Goal: Task Accomplishment & Management: Manage account settings

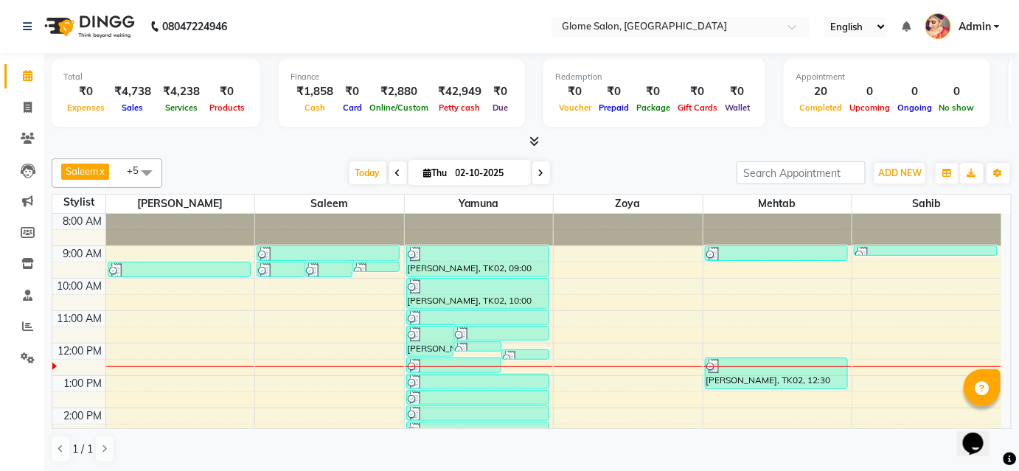
click at [617, 446] on div "1 / 1" at bounding box center [532, 449] width 960 height 28
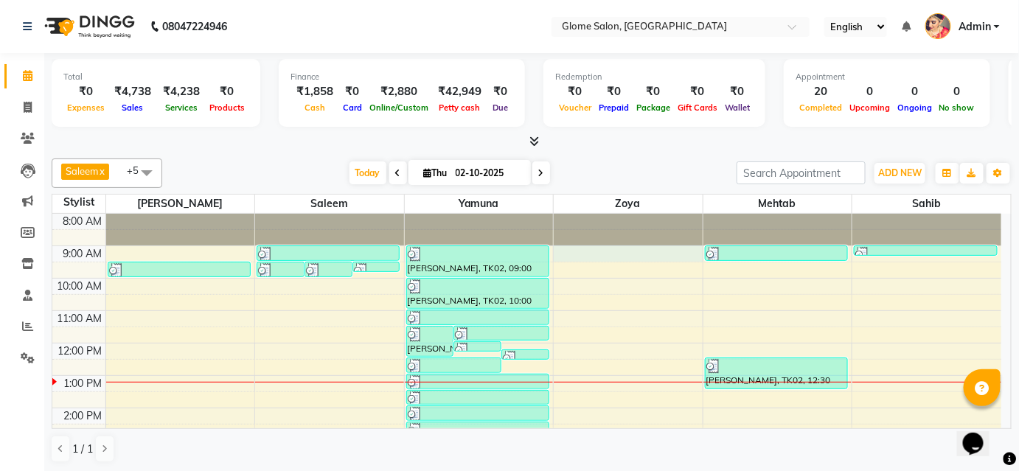
click at [572, 252] on div "8:00 AM 9:00 AM 10:00 AM 11:00 AM 12:00 PM 1:00 PM 2:00 PM 3:00 PM 4:00 PM 5:00…" at bounding box center [526, 424] width 949 height 421
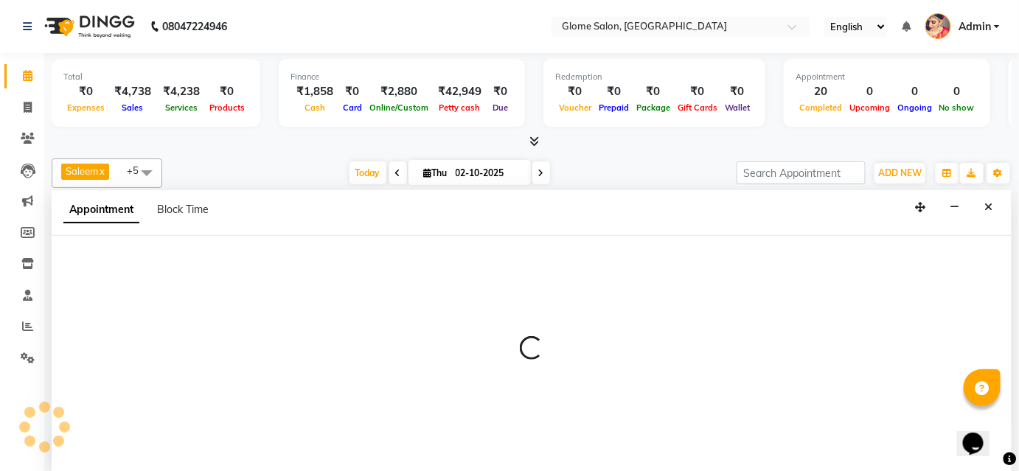
select select "63052"
select select "540"
select select "tentative"
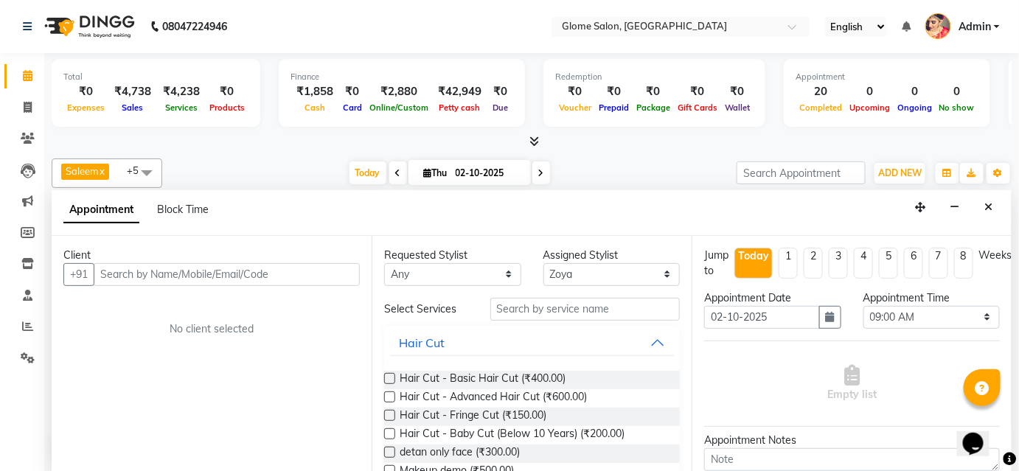
click at [142, 270] on input "text" at bounding box center [227, 274] width 266 height 23
click at [129, 271] on input "812165899" at bounding box center [196, 274] width 205 height 23
type input "8121615899"
click at [345, 273] on span "Add Client" at bounding box center [329, 274] width 49 height 13
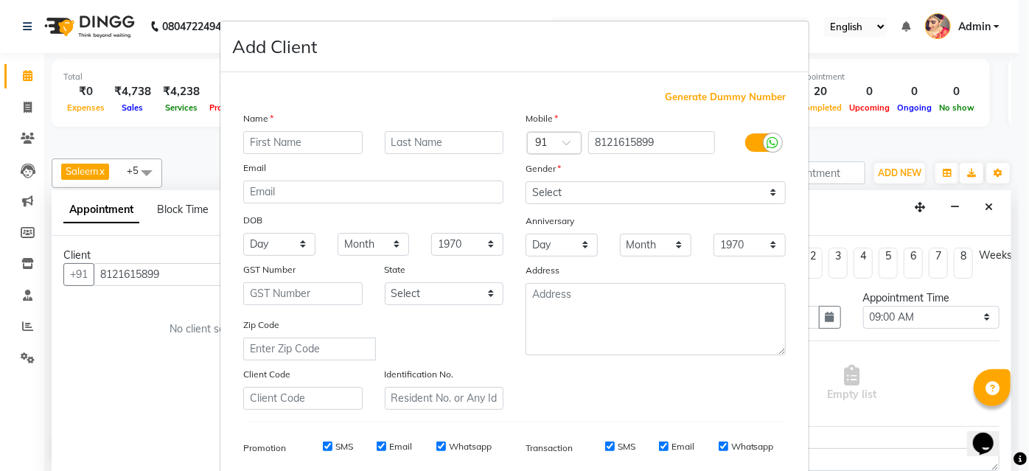
click at [263, 145] on input "text" at bounding box center [302, 142] width 119 height 23
type input "Ramprasad"
click at [596, 188] on select "Select [DEMOGRAPHIC_DATA] [DEMOGRAPHIC_DATA] Other Prefer Not To Say" at bounding box center [656, 192] width 260 height 23
select select "[DEMOGRAPHIC_DATA]"
click at [526, 181] on select "Select [DEMOGRAPHIC_DATA] [DEMOGRAPHIC_DATA] Other Prefer Not To Say" at bounding box center [656, 192] width 260 height 23
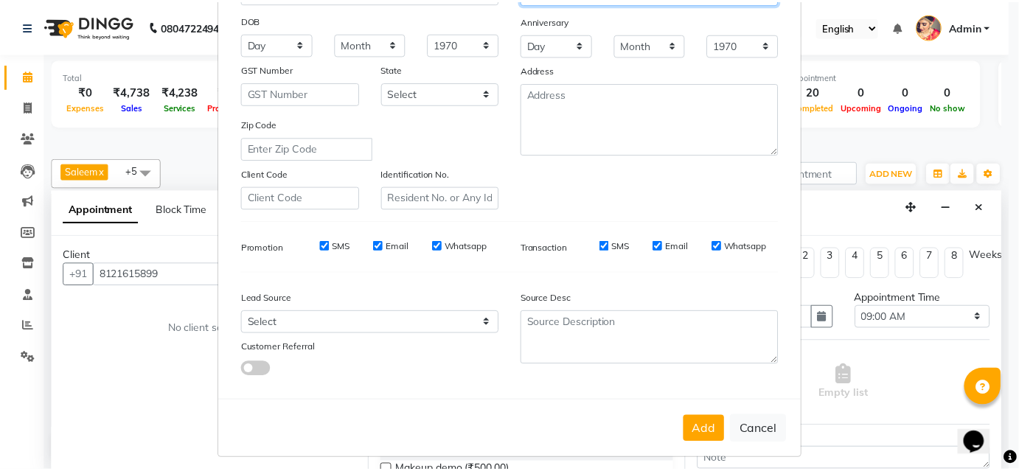
scroll to position [208, 0]
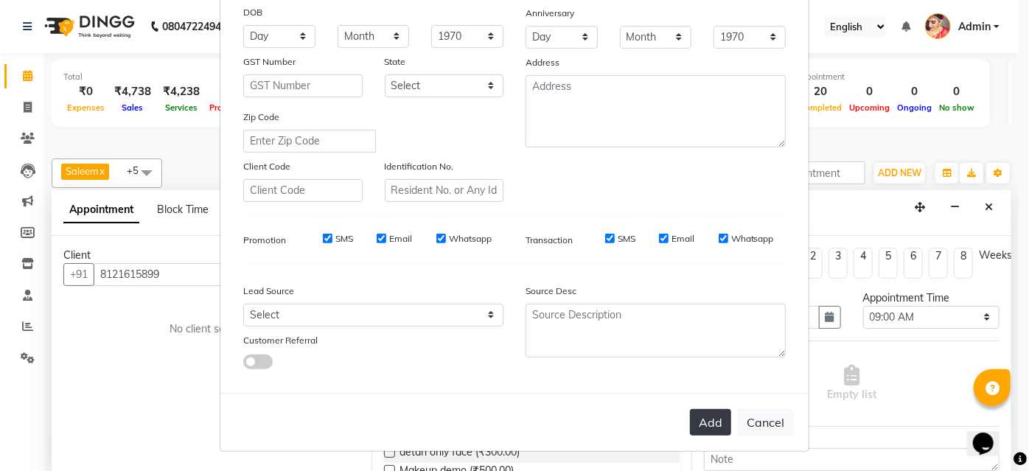
click at [703, 423] on button "Add" at bounding box center [710, 422] width 41 height 27
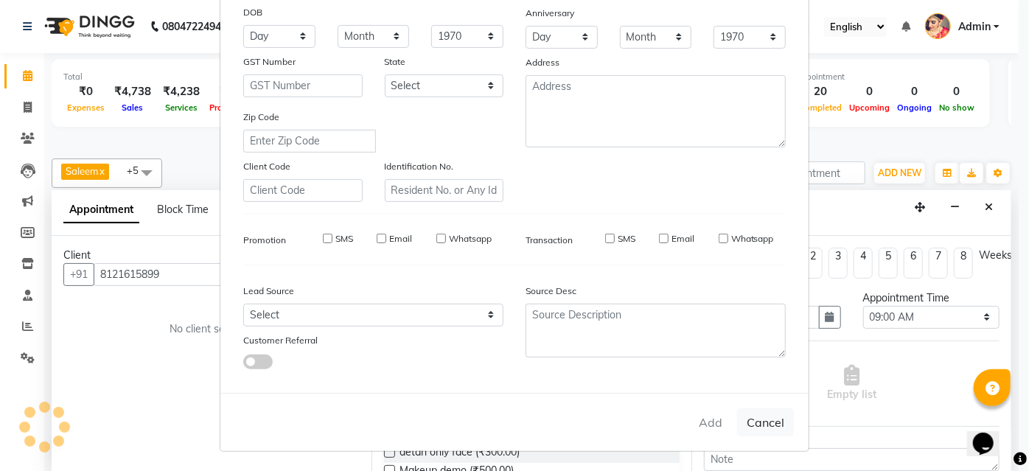
select select
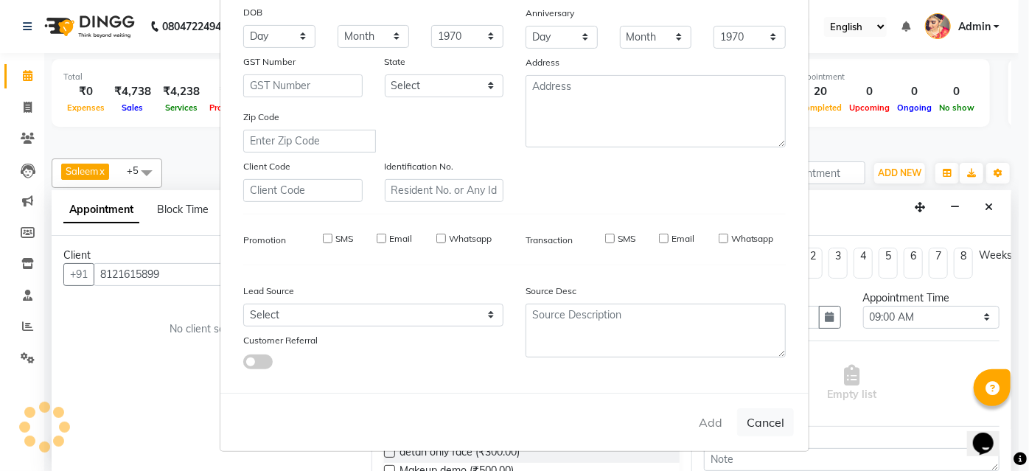
select select
checkbox input "false"
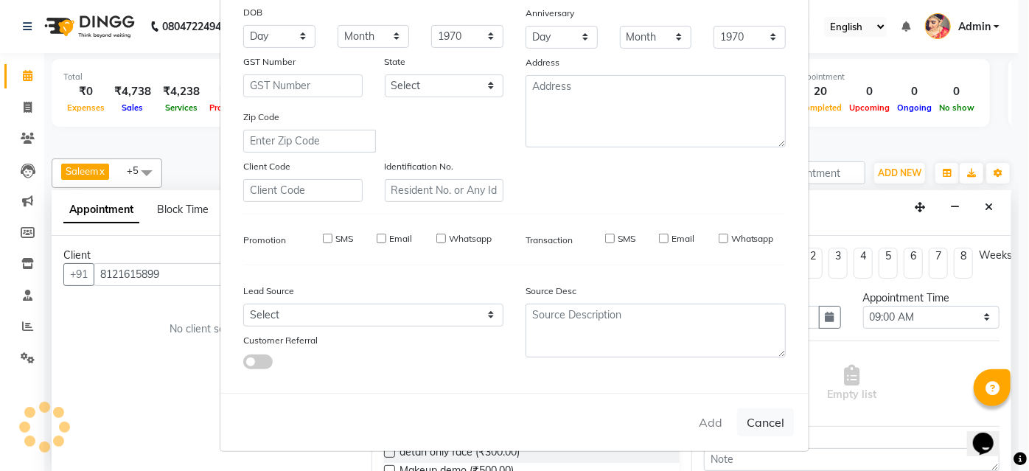
checkbox input "false"
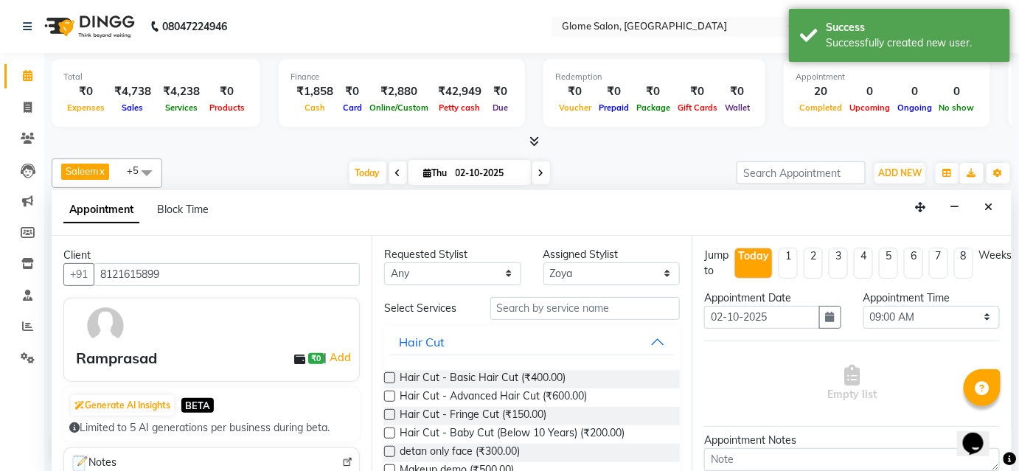
scroll to position [0, 0]
click at [524, 309] on input "text" at bounding box center [585, 309] width 190 height 23
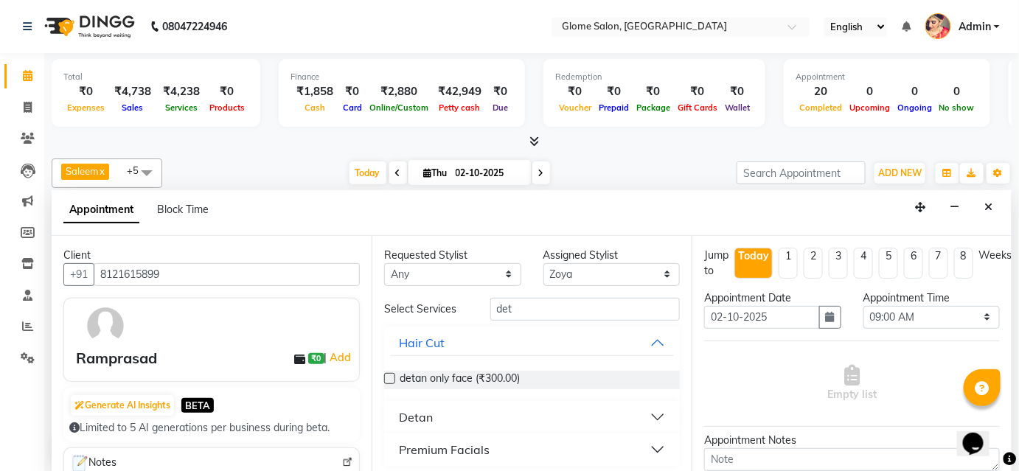
click at [460, 412] on button "Detan" at bounding box center [532, 417] width 284 height 27
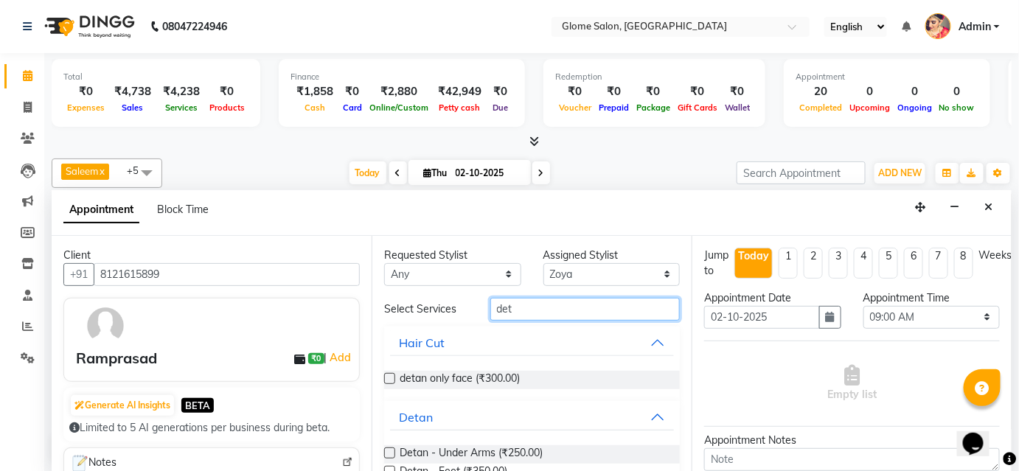
click at [517, 307] on input "det" at bounding box center [585, 309] width 190 height 23
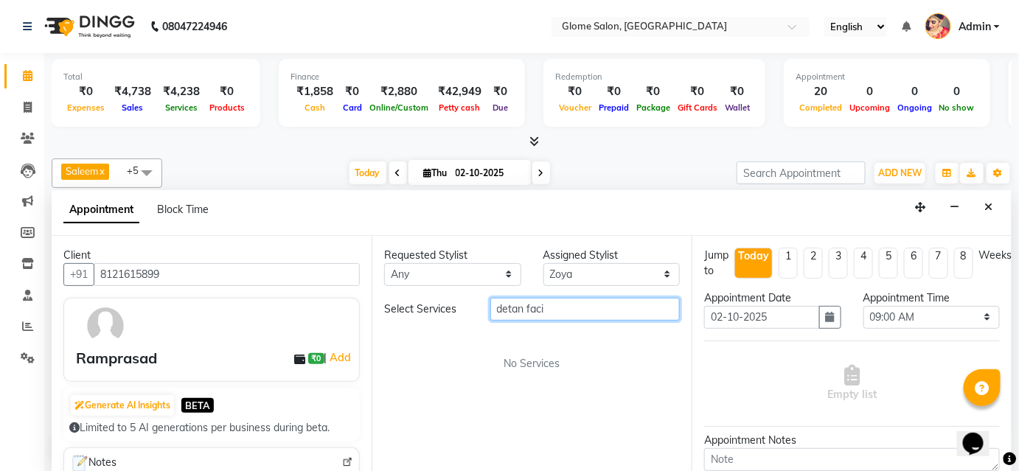
click at [548, 307] on input "detan faci" at bounding box center [585, 309] width 190 height 23
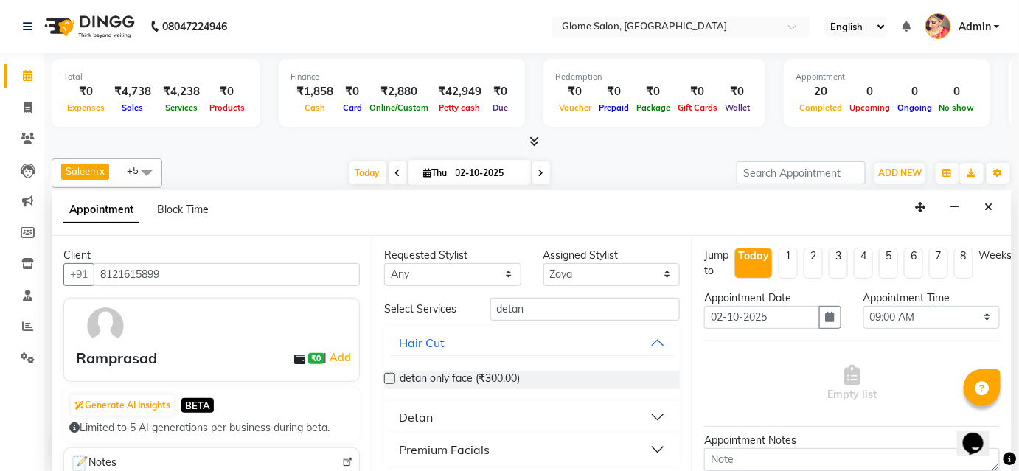
click at [442, 450] on div "Premium Facials" at bounding box center [444, 450] width 91 height 18
click at [525, 308] on input "detan" at bounding box center [585, 309] width 190 height 23
type input "d"
click at [521, 405] on button "Detan" at bounding box center [532, 417] width 284 height 27
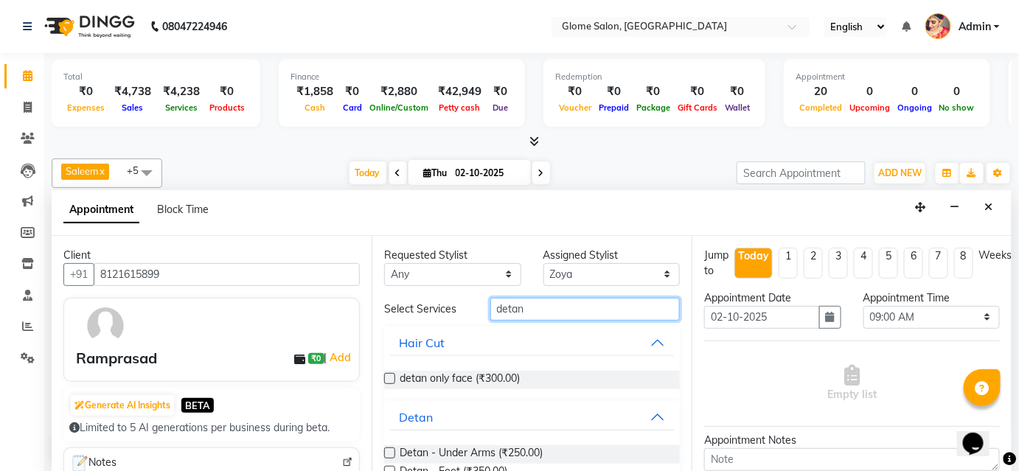
click at [529, 310] on input "detan" at bounding box center [585, 309] width 190 height 23
type input "d"
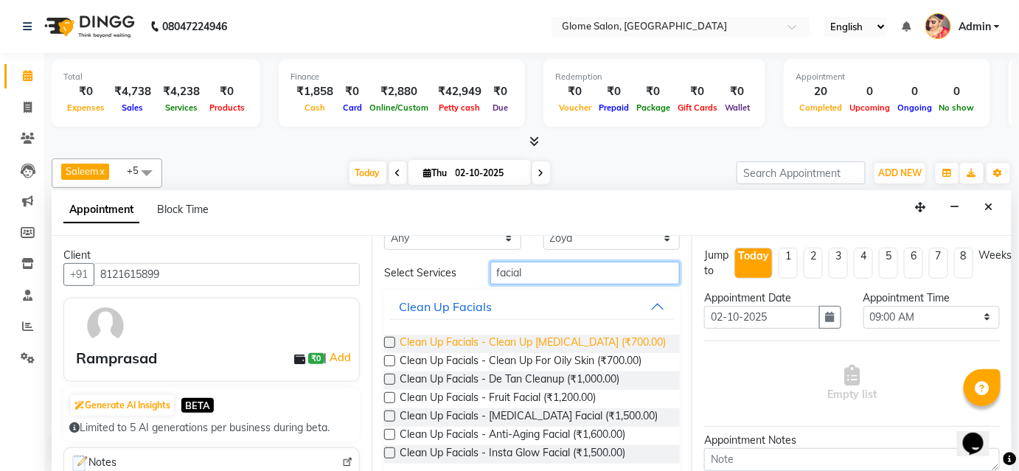
scroll to position [66, 0]
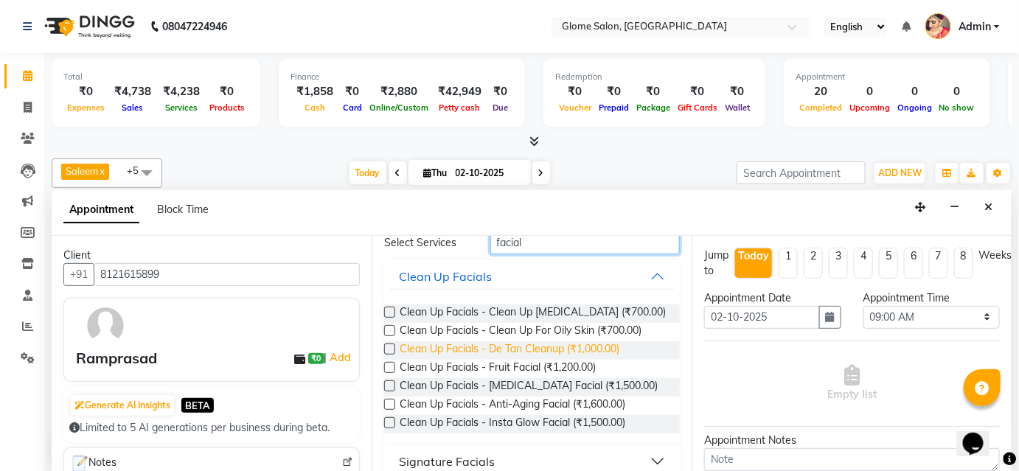
type input "facial"
click at [482, 348] on span "Clean Up Facials - De Tan Cleanup (₹1,000.00)" at bounding box center [510, 350] width 220 height 18
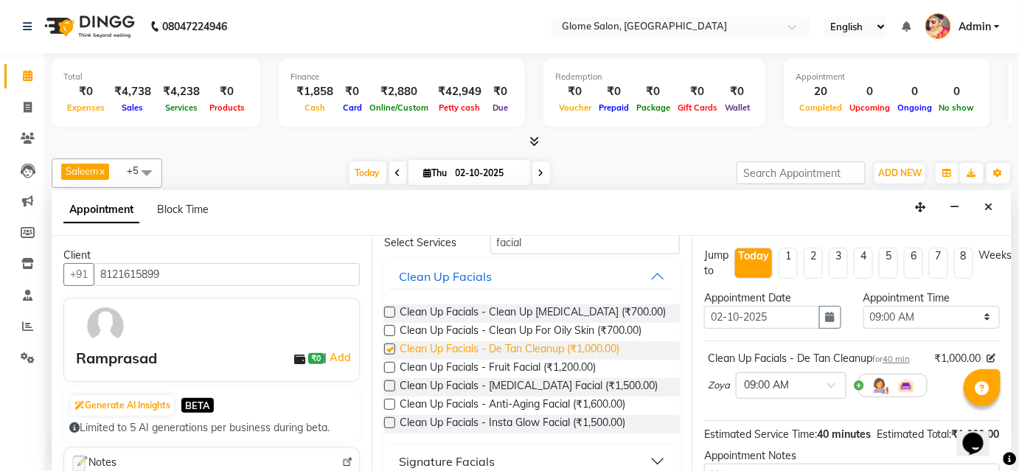
checkbox input "false"
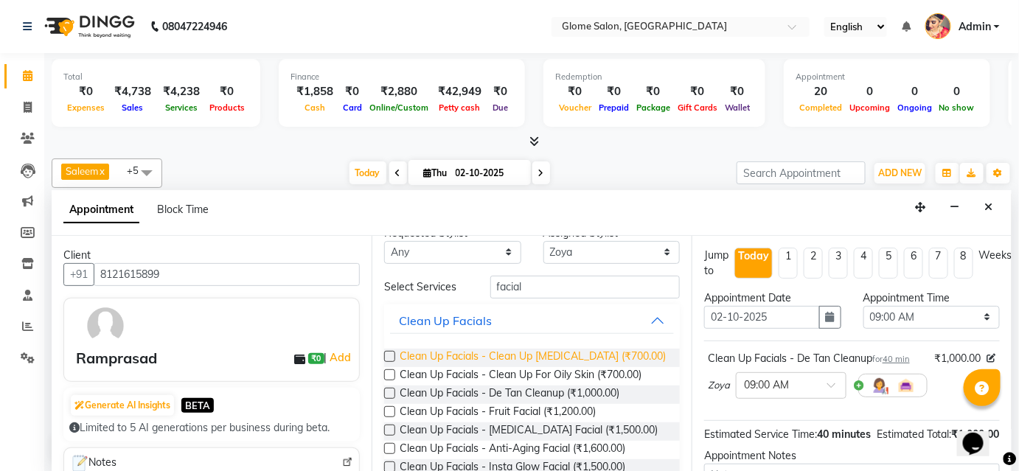
scroll to position [0, 0]
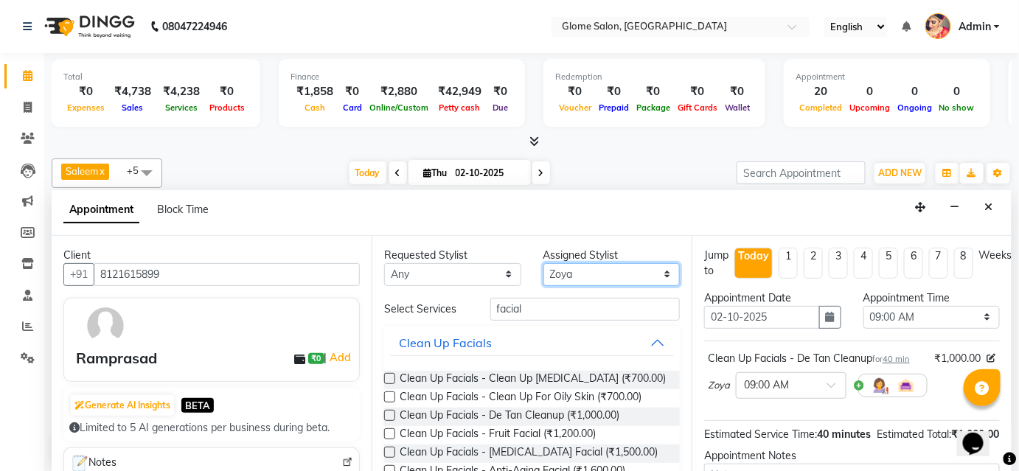
click at [612, 271] on select "Select [PERSON_NAME] [PERSON_NAME] Sahib [PERSON_NAME] [PERSON_NAME]" at bounding box center [612, 274] width 137 height 23
select select "34176"
click at [544, 263] on select "Select [PERSON_NAME] [PERSON_NAME] Sahib [PERSON_NAME] [PERSON_NAME]" at bounding box center [612, 274] width 137 height 23
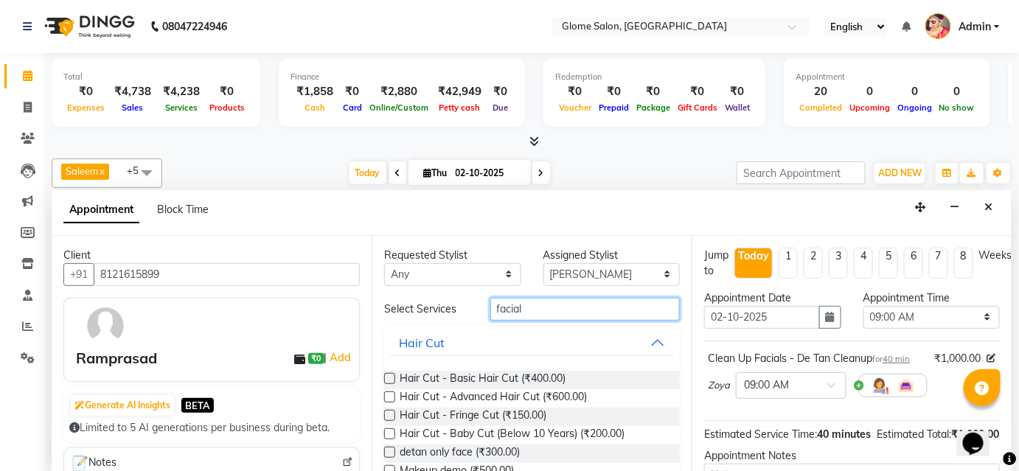
click at [522, 304] on input "facial" at bounding box center [585, 309] width 190 height 23
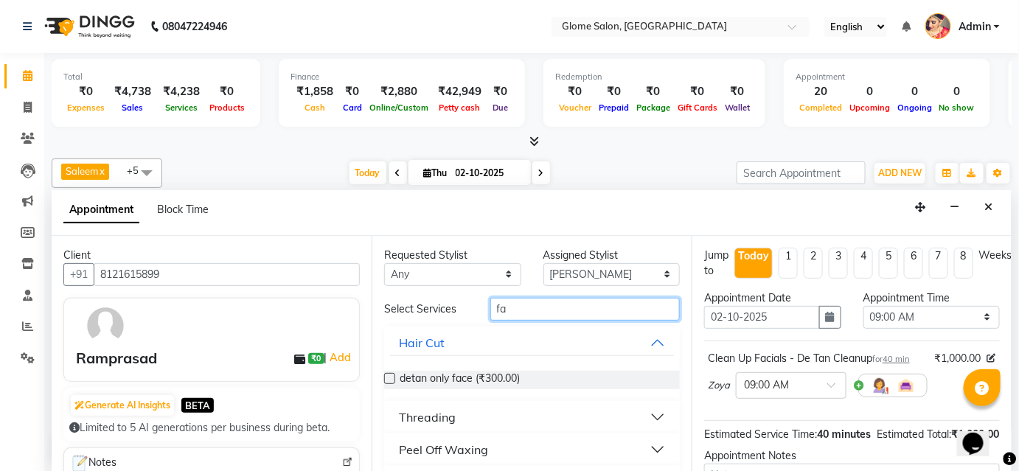
type input "f"
type input "detan"
click at [528, 407] on button "Detan" at bounding box center [532, 417] width 284 height 27
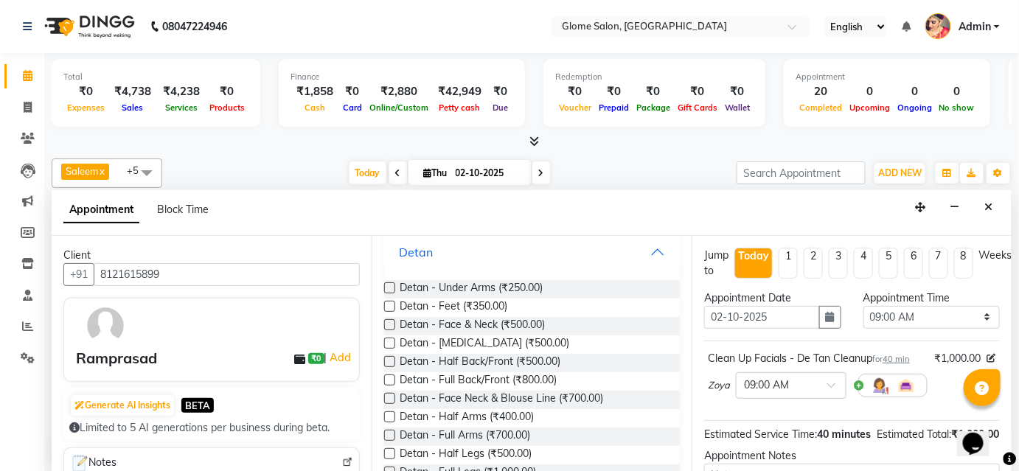
scroll to position [201, 0]
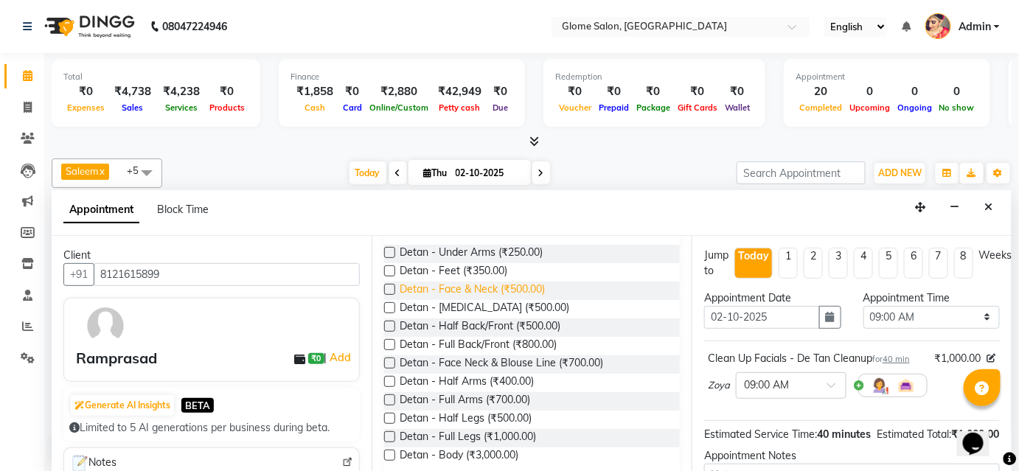
click at [432, 290] on span "Detan - Face & Neck (₹500.00)" at bounding box center [472, 291] width 145 height 18
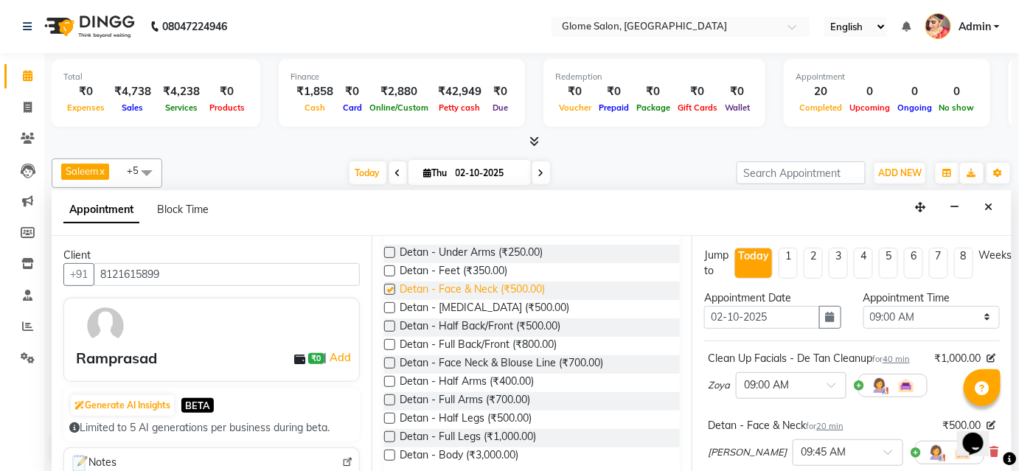
checkbox input "false"
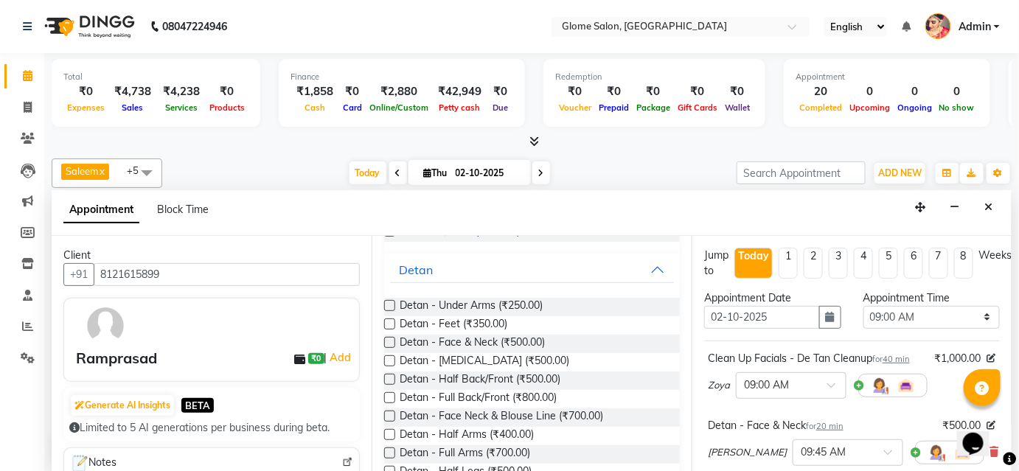
scroll to position [0, 0]
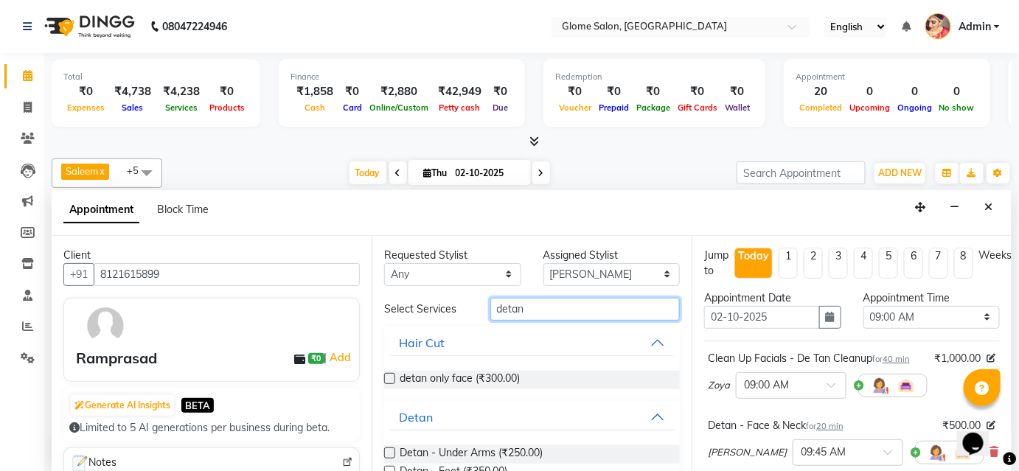
click at [526, 308] on input "detan" at bounding box center [585, 309] width 190 height 23
type input "d"
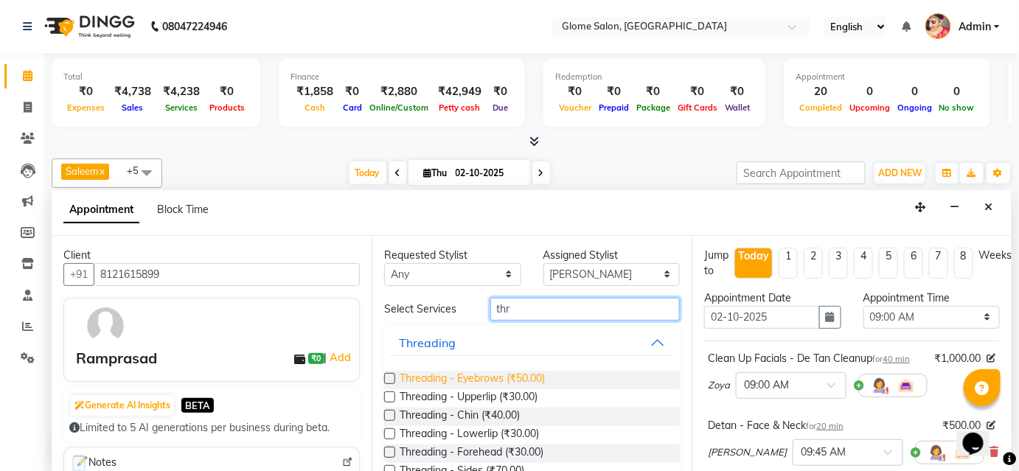
type input "thr"
click at [454, 379] on span "Threading - Eyebrows (₹50.00)" at bounding box center [472, 380] width 145 height 18
checkbox input "false"
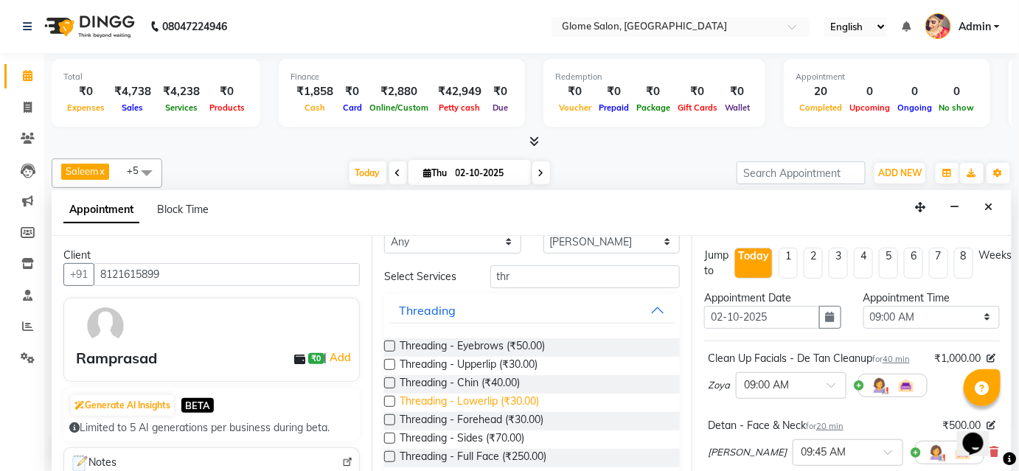
scroll to position [49, 0]
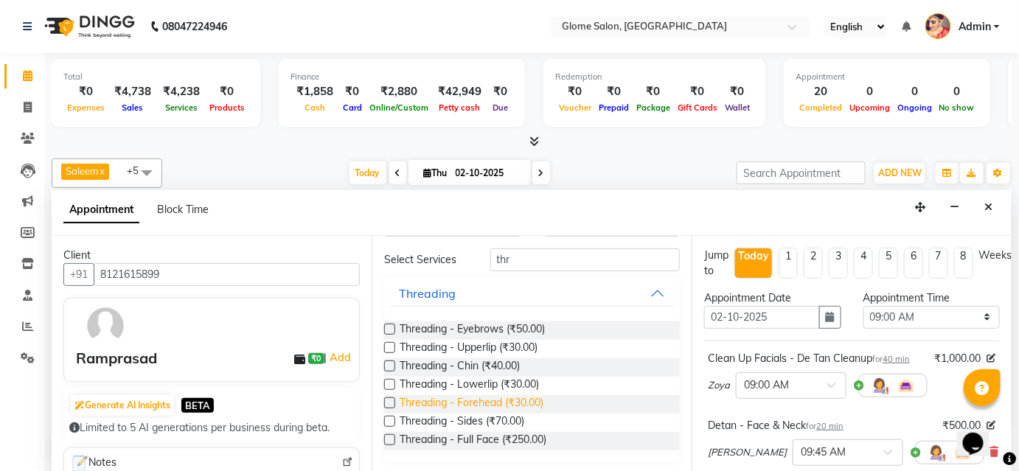
click at [454, 400] on span "Threading - Forehead (₹30.00)" at bounding box center [472, 404] width 144 height 18
checkbox input "false"
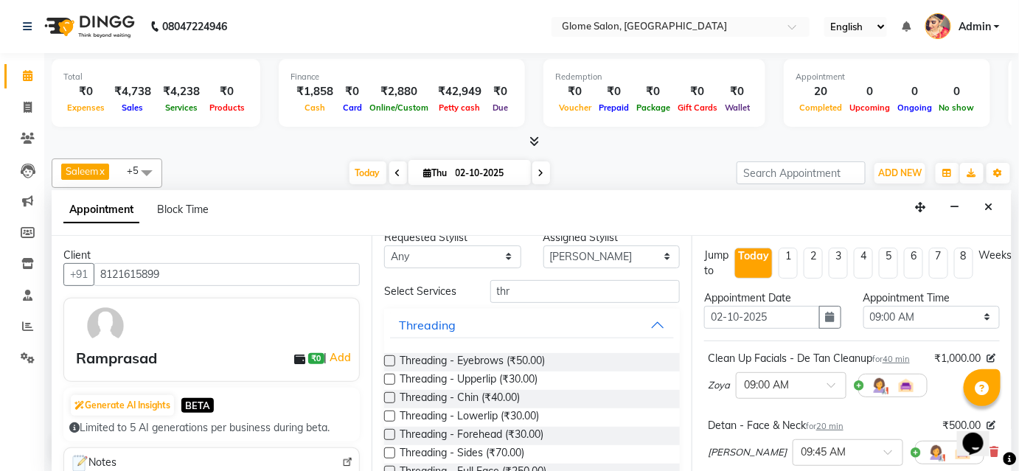
scroll to position [0, 0]
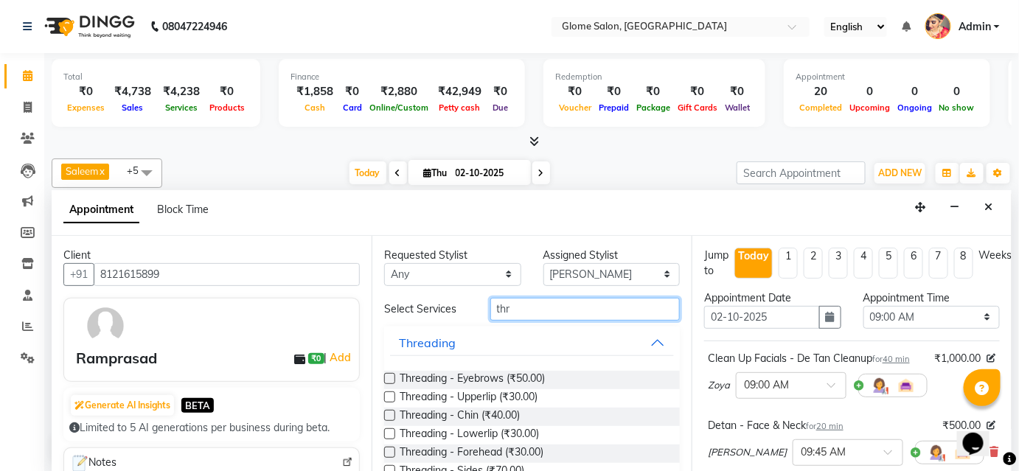
click at [550, 310] on input "thr" at bounding box center [585, 309] width 190 height 23
type input "t"
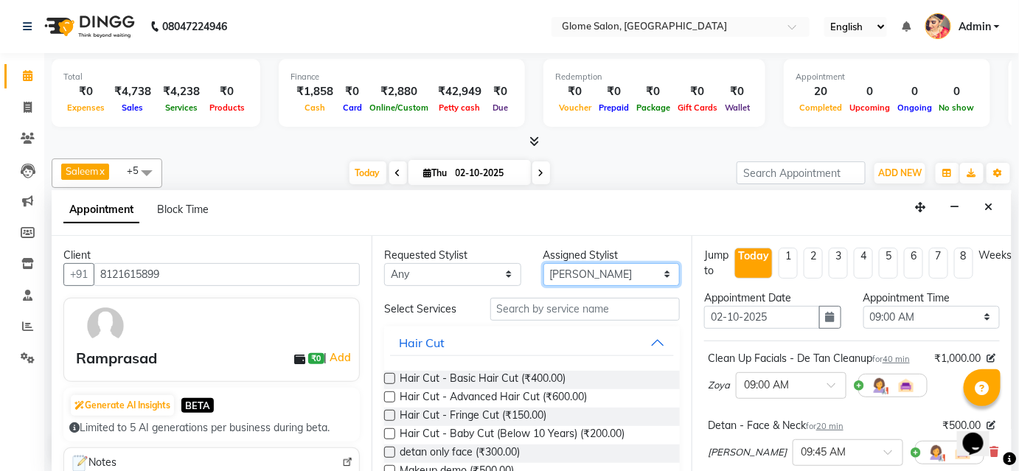
click at [592, 271] on select "Select [PERSON_NAME] [PERSON_NAME] Sahib [PERSON_NAME] [PERSON_NAME]" at bounding box center [612, 274] width 137 height 23
select select "92820"
click at [544, 263] on select "Select [PERSON_NAME] [PERSON_NAME] Sahib [PERSON_NAME] [PERSON_NAME]" at bounding box center [612, 274] width 137 height 23
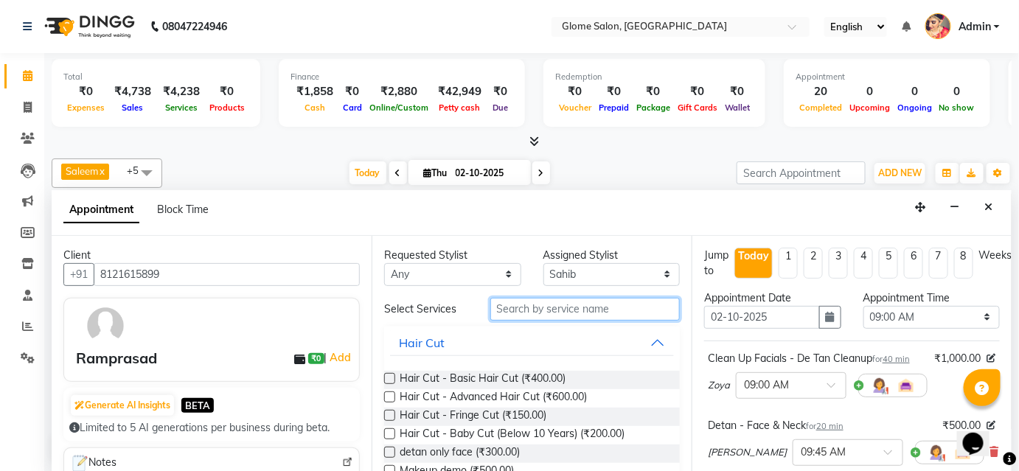
click at [538, 310] on input "text" at bounding box center [585, 309] width 190 height 23
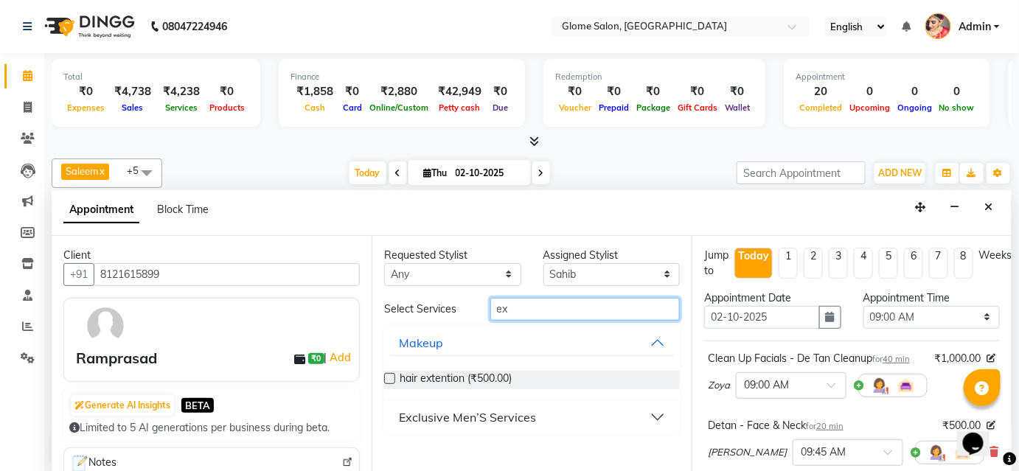
type input "ex"
click at [470, 417] on div "Exclusive Men’S Services" at bounding box center [467, 418] width 137 height 18
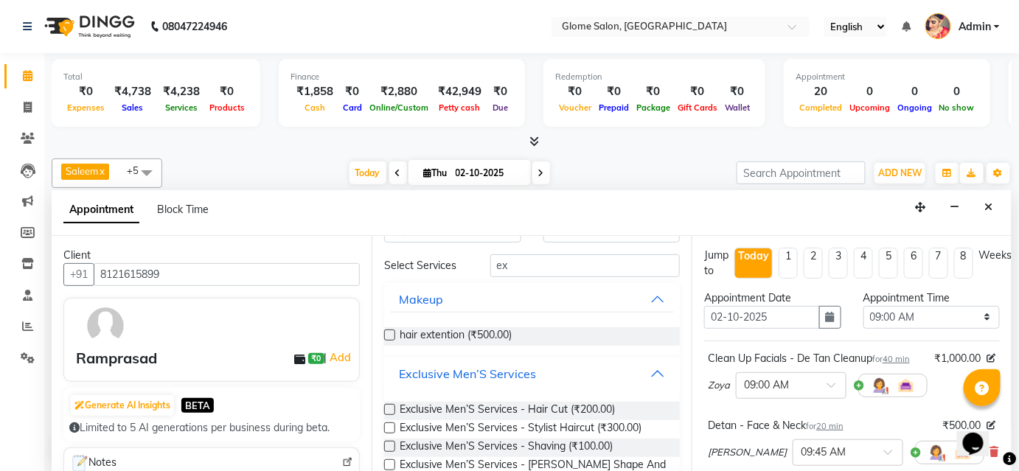
scroll to position [66, 0]
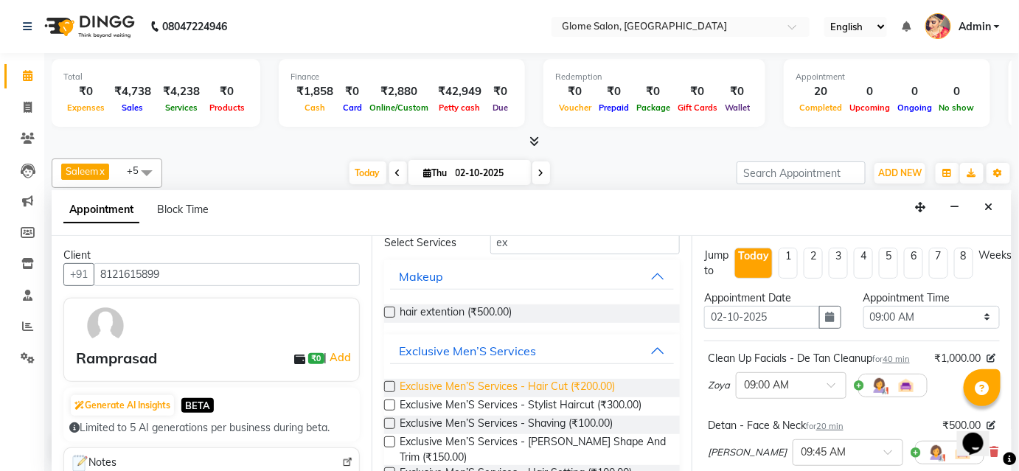
click at [521, 385] on span "Exclusive Men’S Services - Hair Cut (₹200.00)" at bounding box center [507, 388] width 215 height 18
checkbox input "false"
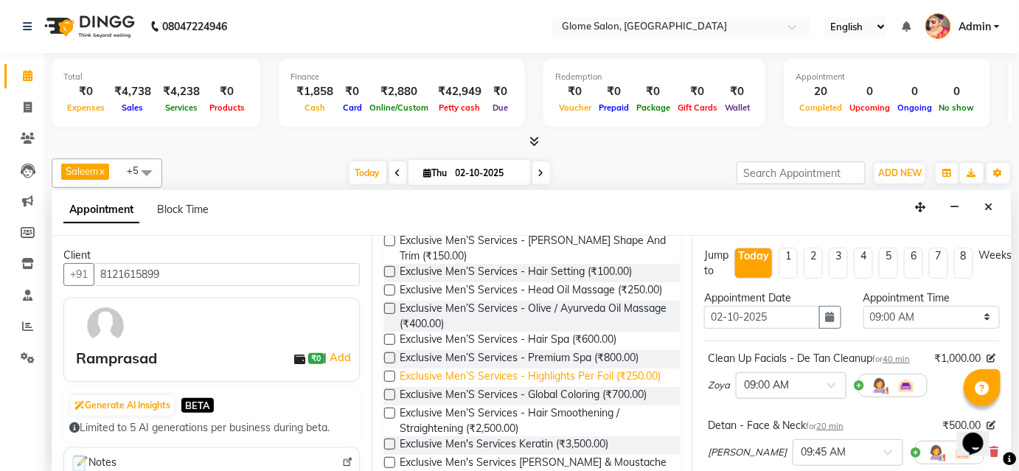
scroll to position [201, 0]
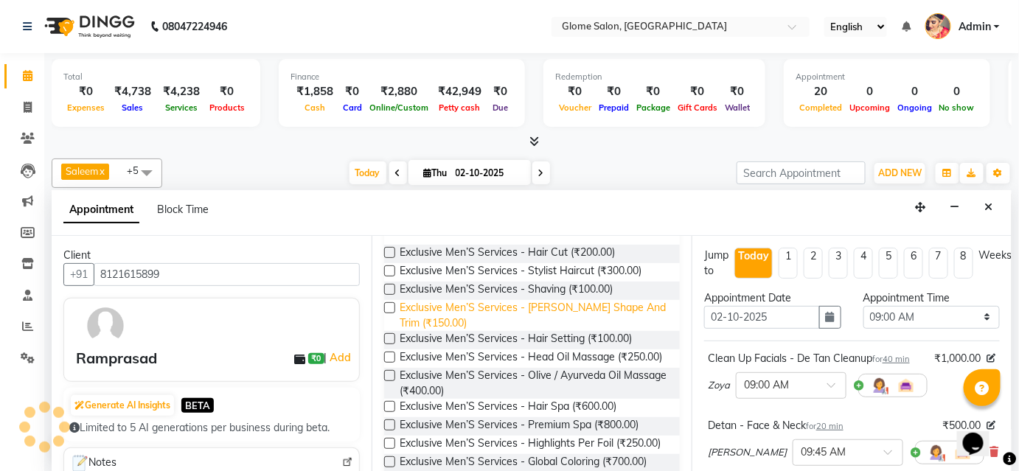
click at [521, 303] on span "Exclusive Men’S Services - [PERSON_NAME] Shape And Trim (₹150.00)" at bounding box center [534, 315] width 268 height 31
checkbox input "false"
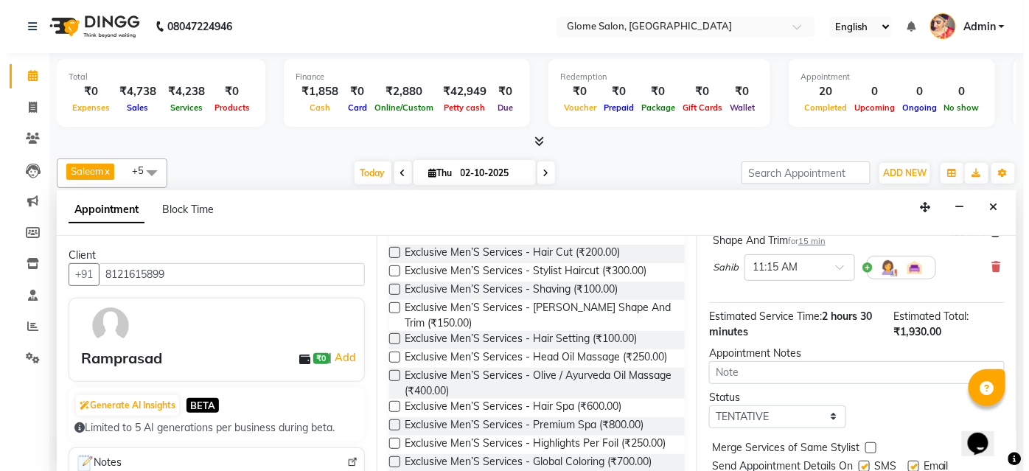
scroll to position [523, 0]
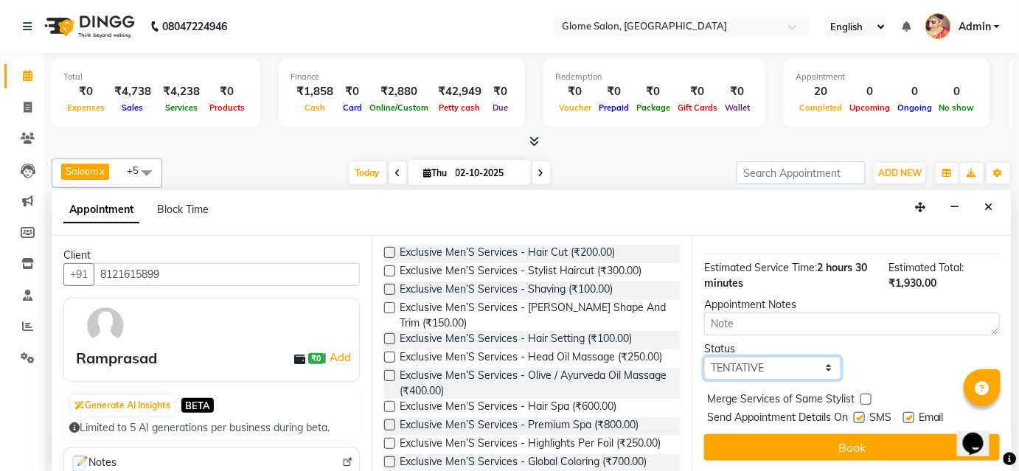
click at [792, 365] on select "Select TENTATIVE CONFIRM CHECK-IN UPCOMING" at bounding box center [772, 368] width 137 height 23
select select "confirm booking"
click at [704, 357] on select "Select TENTATIVE CONFIRM CHECK-IN UPCOMING" at bounding box center [772, 368] width 137 height 23
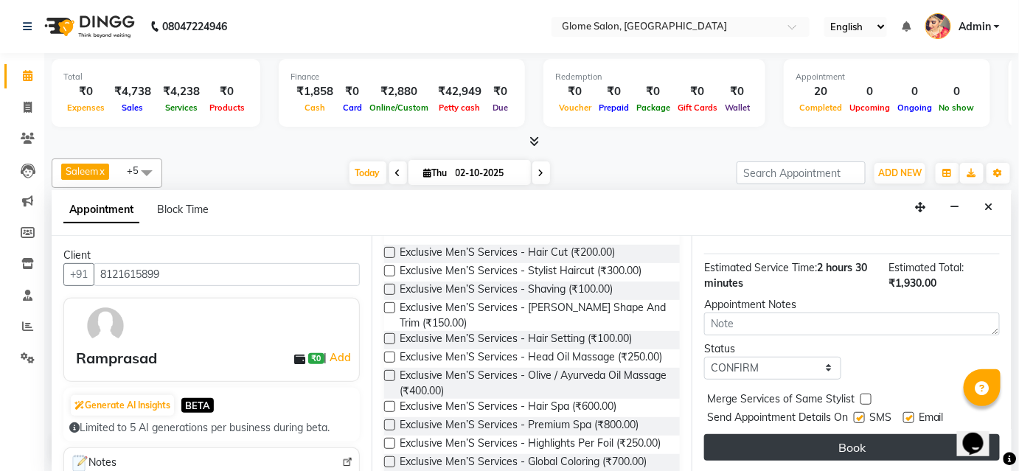
click at [755, 439] on button "Book" at bounding box center [852, 447] width 296 height 27
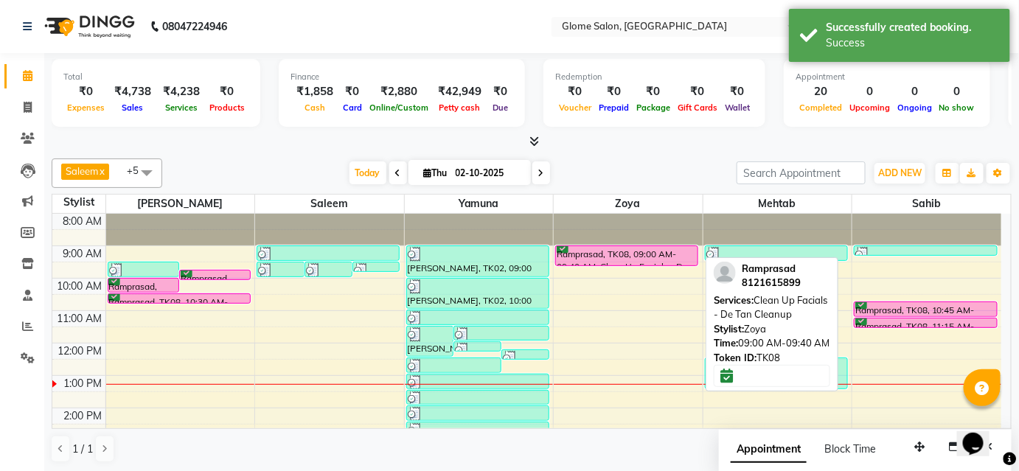
click at [667, 263] on div at bounding box center [627, 266] width 142 height 6
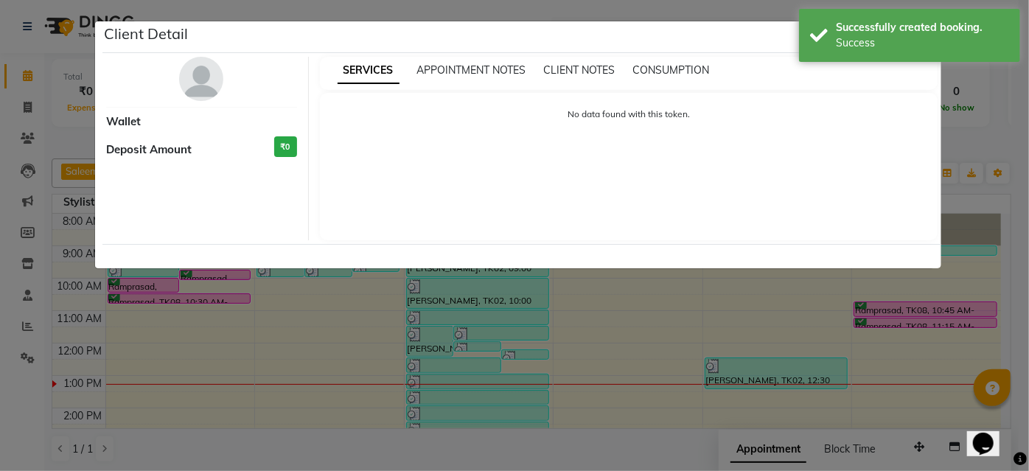
select select "6"
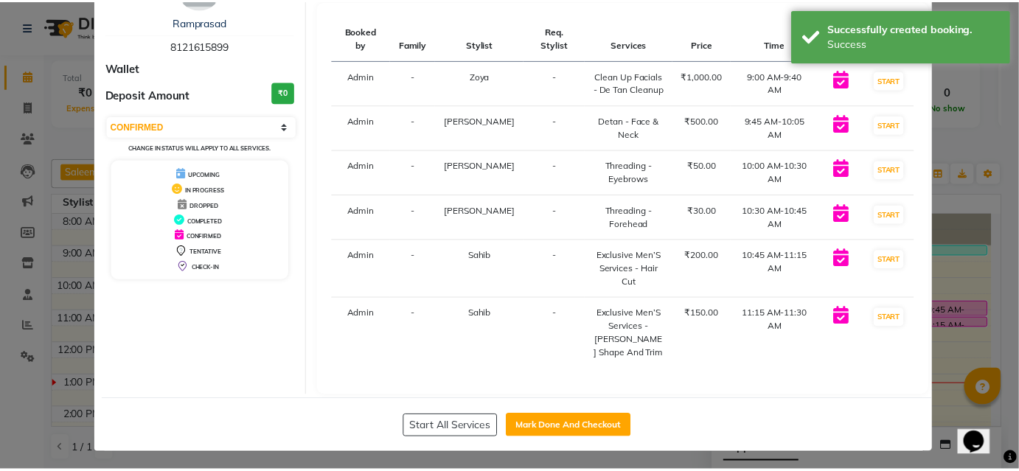
scroll to position [92, 0]
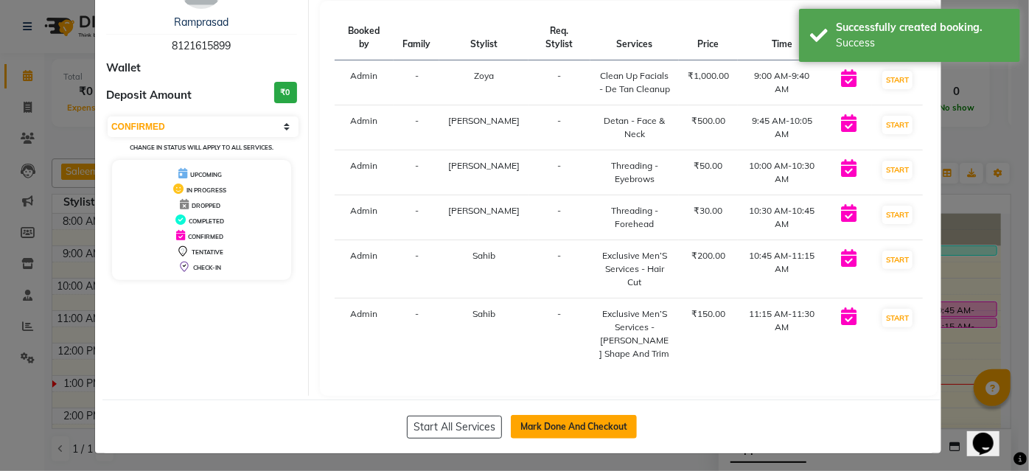
click at [562, 430] on button "Mark Done And Checkout" at bounding box center [574, 427] width 126 height 24
select select "service"
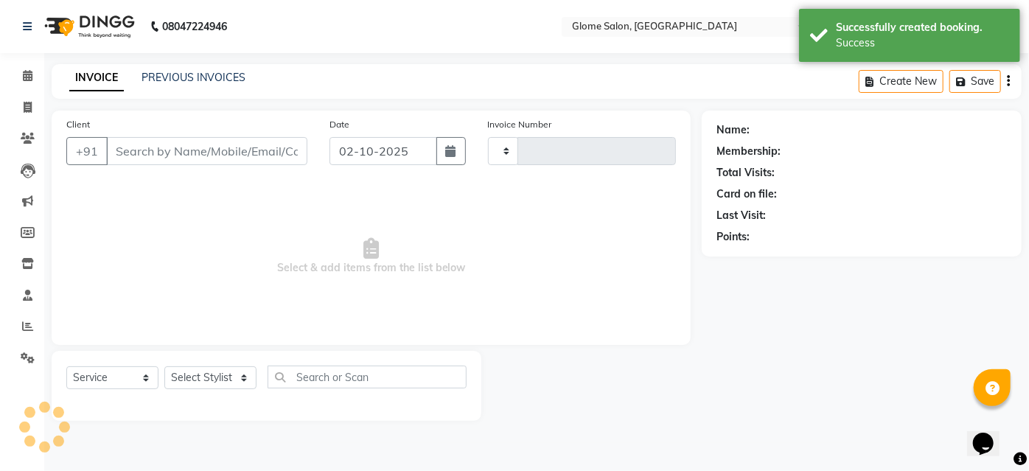
type input "2561"
select select "5199"
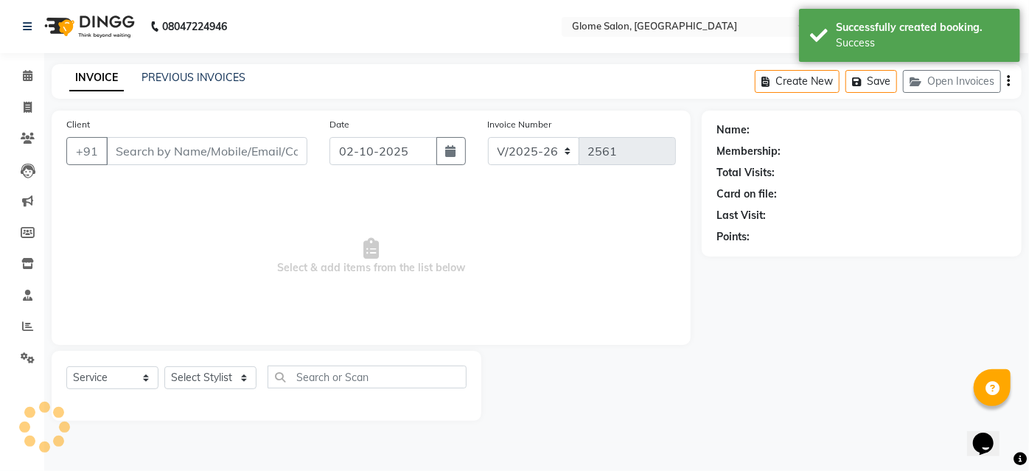
type input "8121615899"
select select "92820"
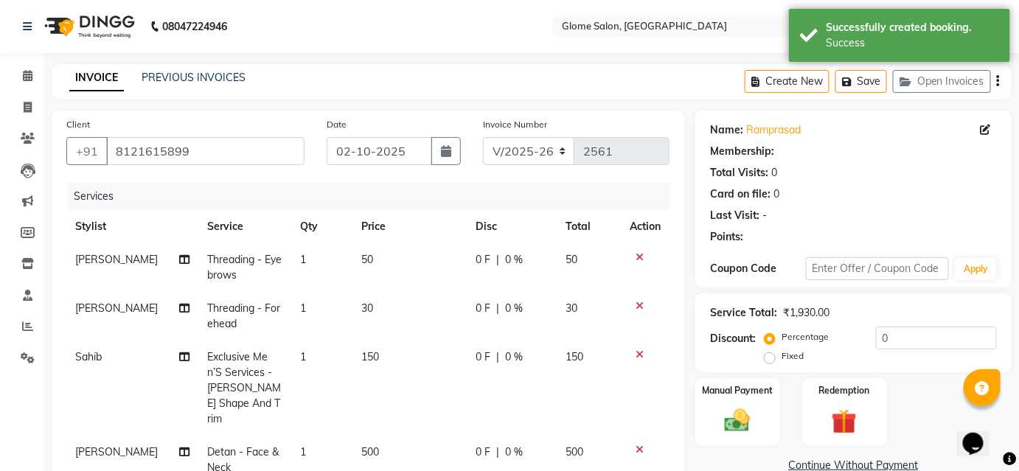
select select "1: Object"
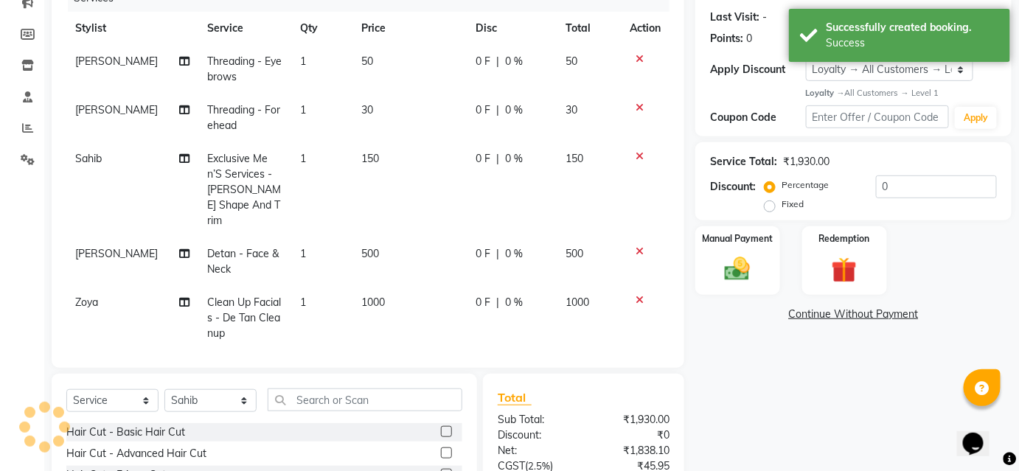
scroll to position [201, 0]
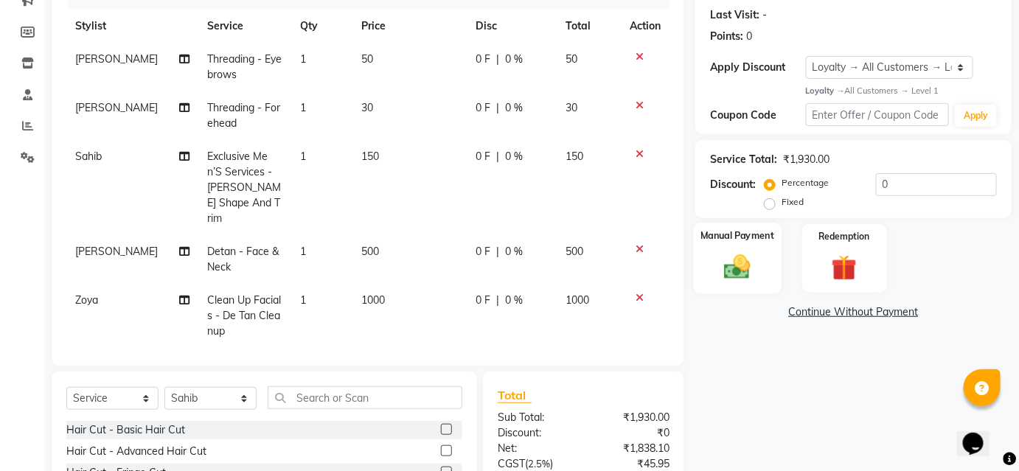
click at [733, 268] on img at bounding box center [737, 267] width 43 height 30
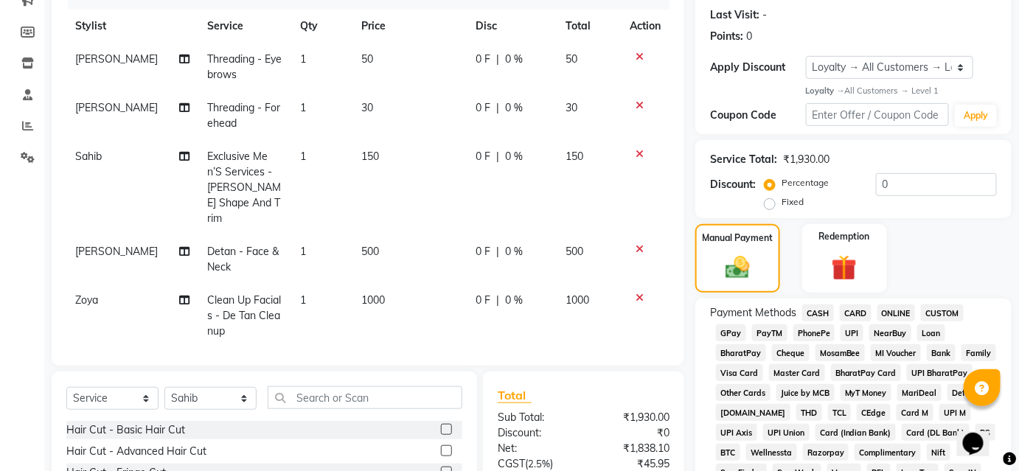
click at [847, 329] on span "UPI" at bounding box center [852, 332] width 23 height 17
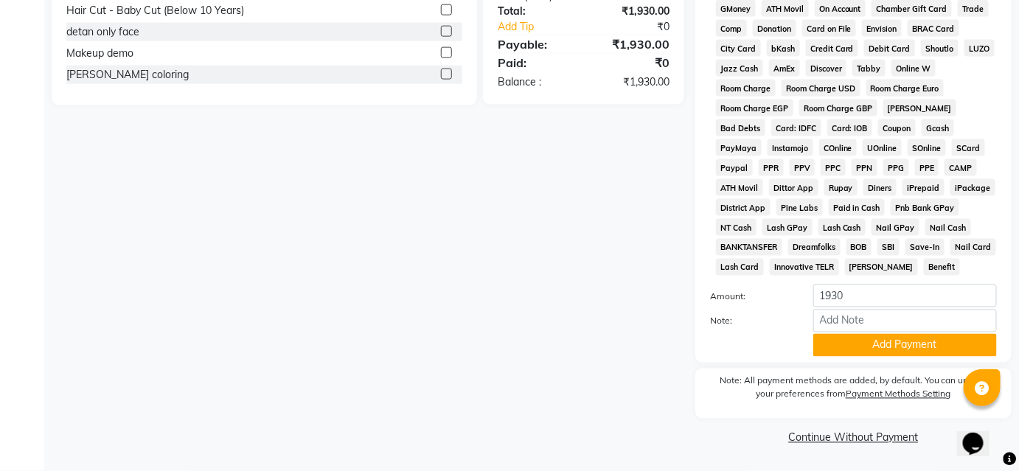
scroll to position [686, 0]
click at [844, 336] on button "Add Payment" at bounding box center [905, 345] width 184 height 23
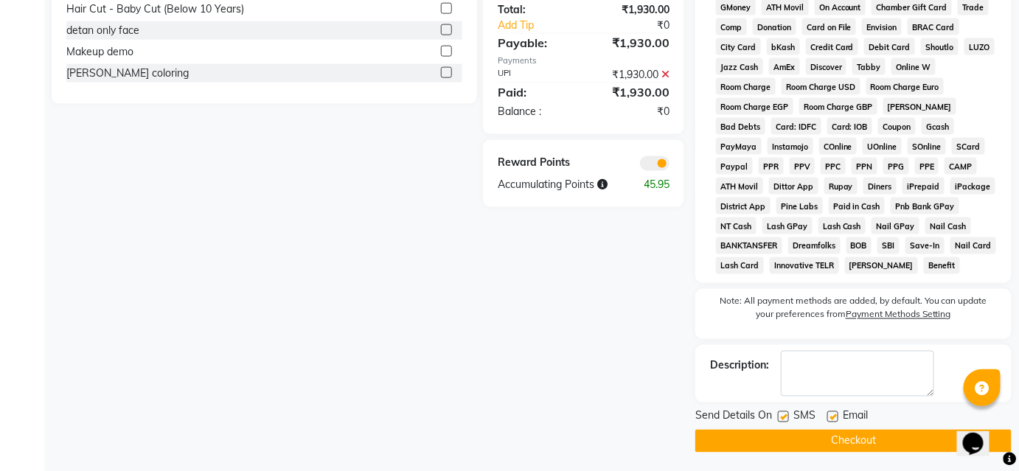
click at [795, 444] on button "Checkout" at bounding box center [853, 441] width 316 height 23
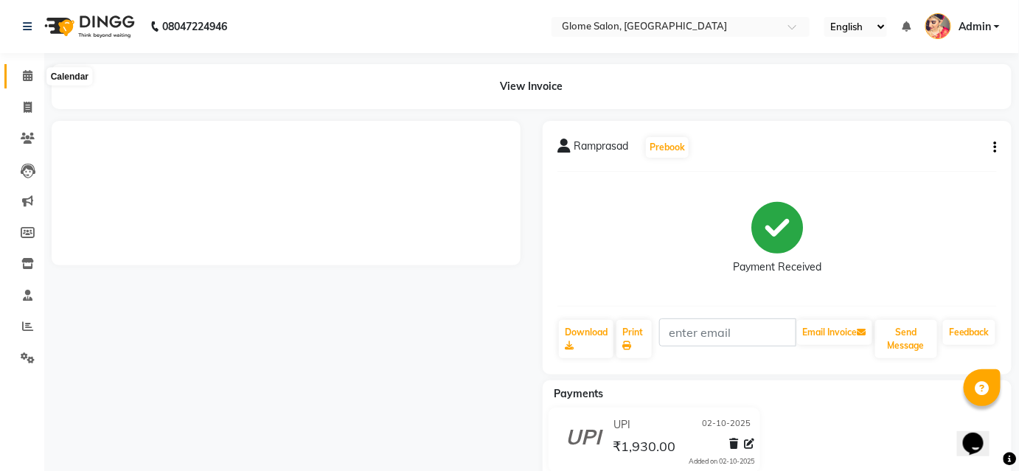
click at [27, 82] on span at bounding box center [28, 76] width 26 height 17
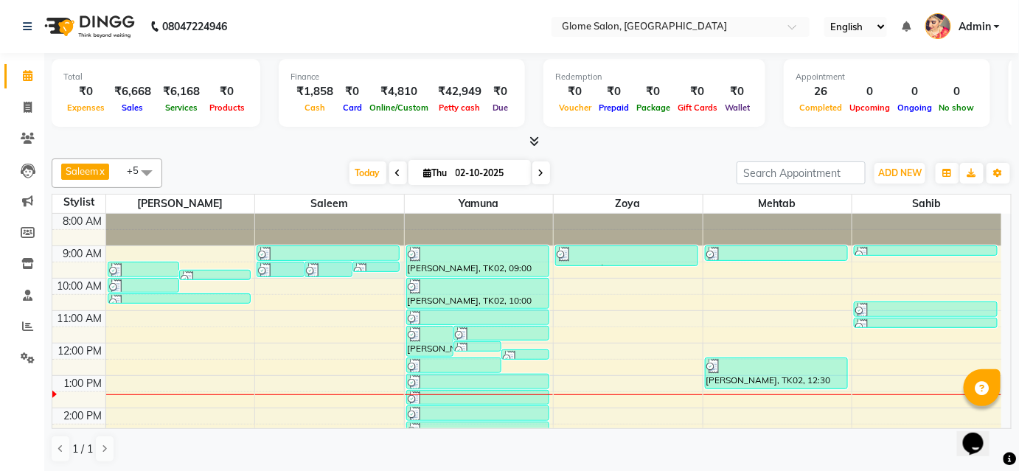
click at [363, 273] on div "8:00 AM 9:00 AM 10:00 AM 11:00 AM 12:00 PM 1:00 PM 2:00 PM 3:00 PM 4:00 PM 5:00…" at bounding box center [526, 424] width 949 height 421
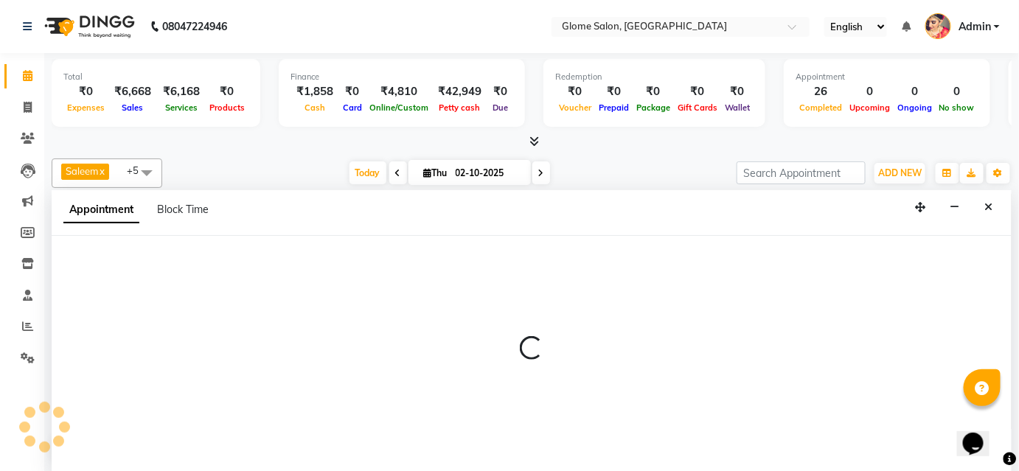
select select "40075"
select select "570"
select select "tentative"
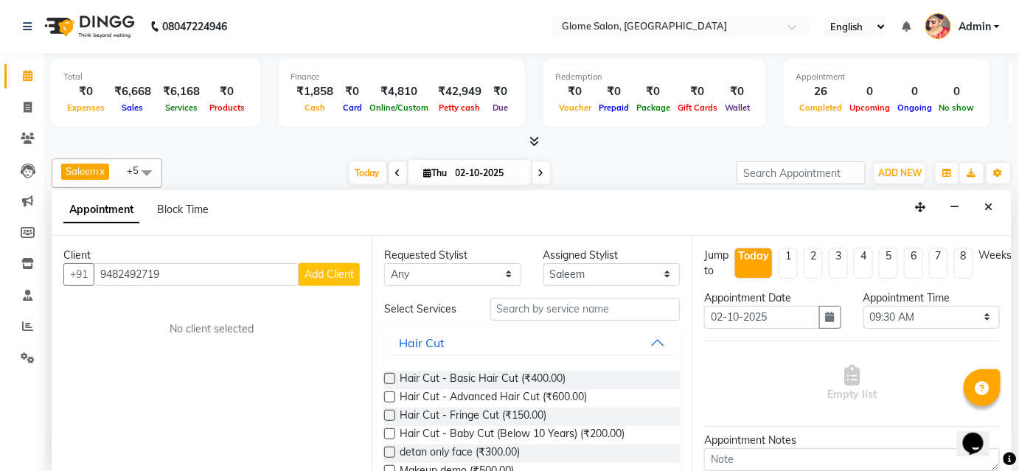
type input "9482492719"
click at [344, 280] on button "Add Client" at bounding box center [329, 274] width 61 height 23
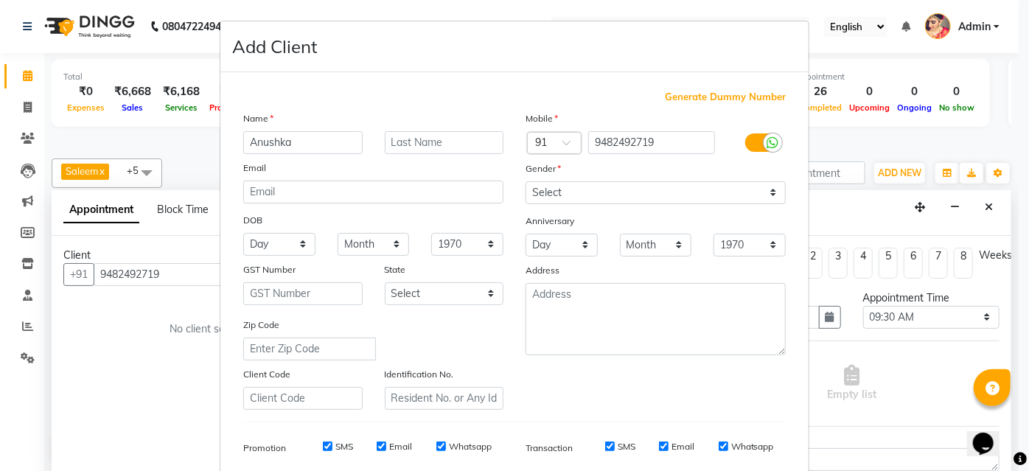
type input "Anushka"
click at [557, 194] on select "Select [DEMOGRAPHIC_DATA] [DEMOGRAPHIC_DATA] Other Prefer Not To Say" at bounding box center [656, 192] width 260 height 23
select select "[DEMOGRAPHIC_DATA]"
click at [526, 181] on select "Select [DEMOGRAPHIC_DATA] [DEMOGRAPHIC_DATA] Other Prefer Not To Say" at bounding box center [656, 192] width 260 height 23
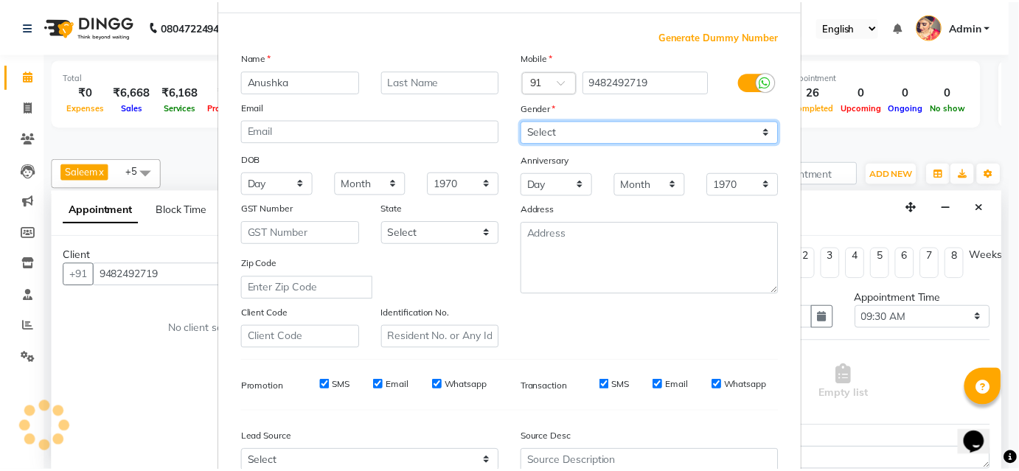
scroll to position [201, 0]
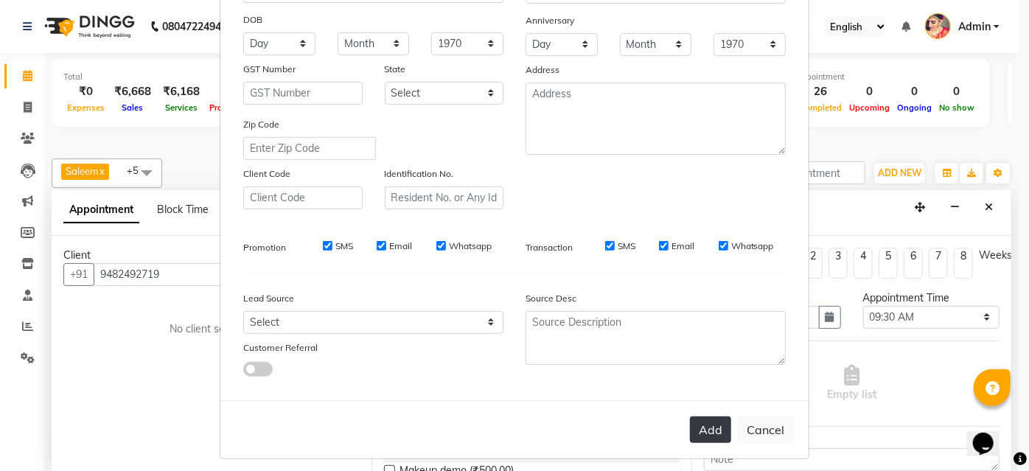
click at [702, 436] on button "Add" at bounding box center [710, 430] width 41 height 27
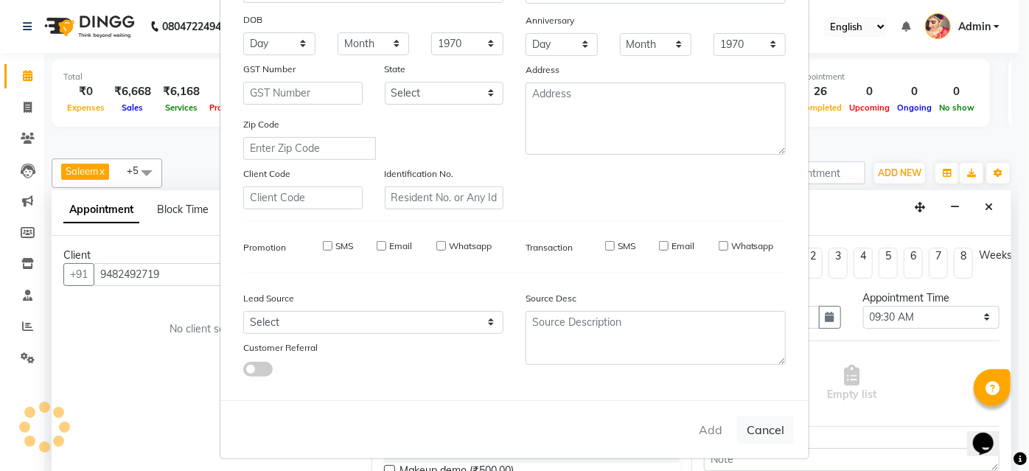
select select
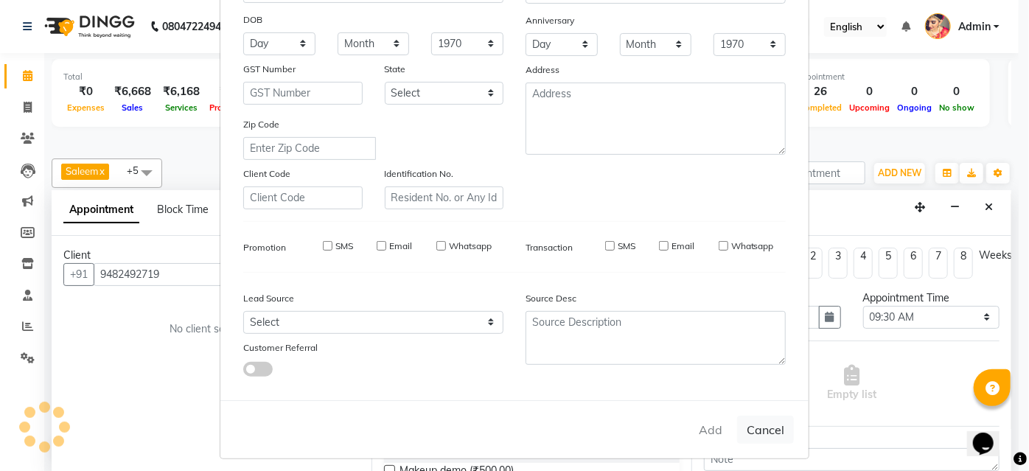
select select
checkbox input "false"
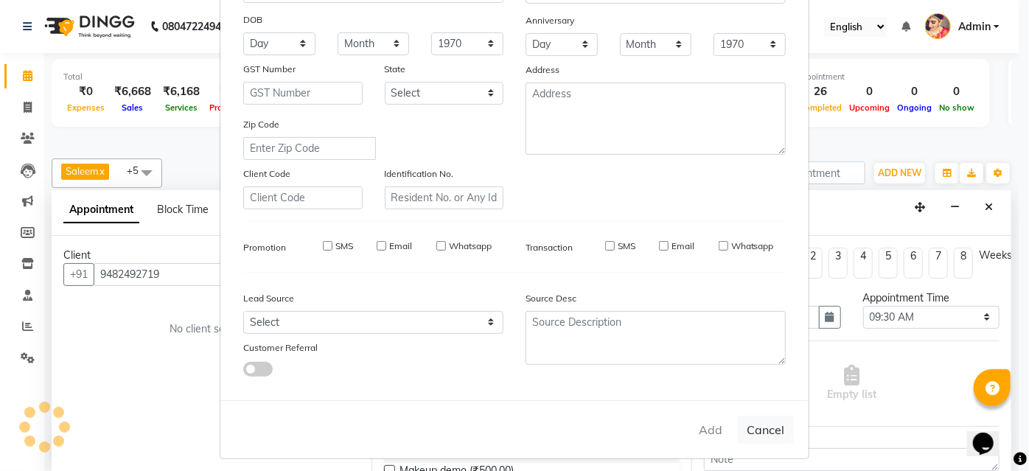
checkbox input "false"
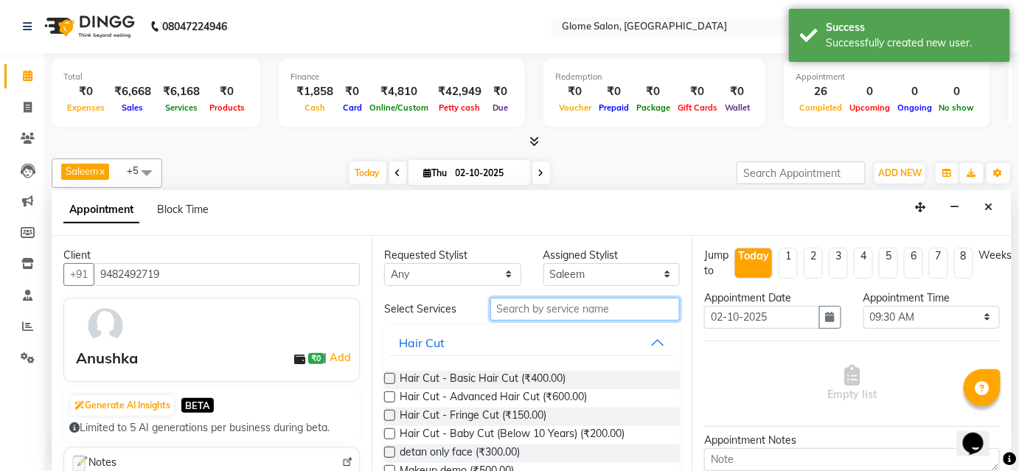
click at [551, 308] on input "text" at bounding box center [585, 309] width 190 height 23
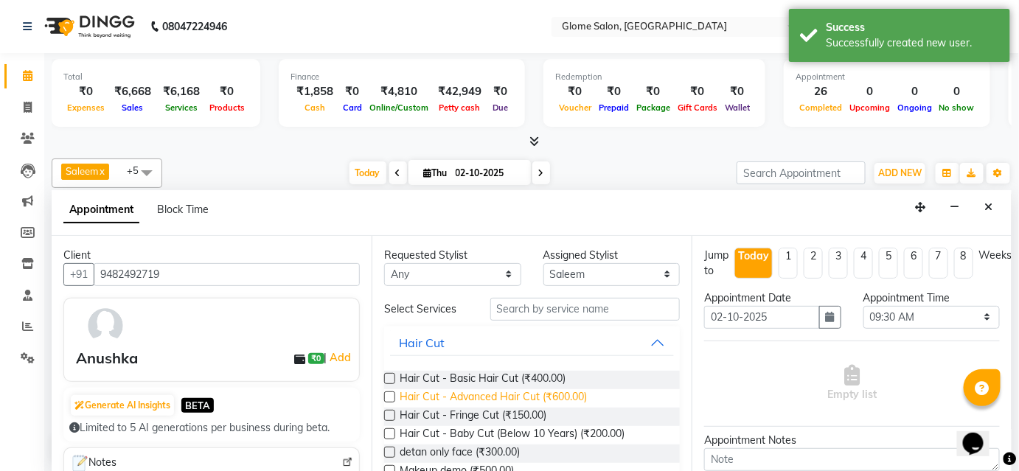
click at [538, 397] on span "Hair Cut - Advanced Hair Cut (₹600.00)" at bounding box center [493, 398] width 187 height 18
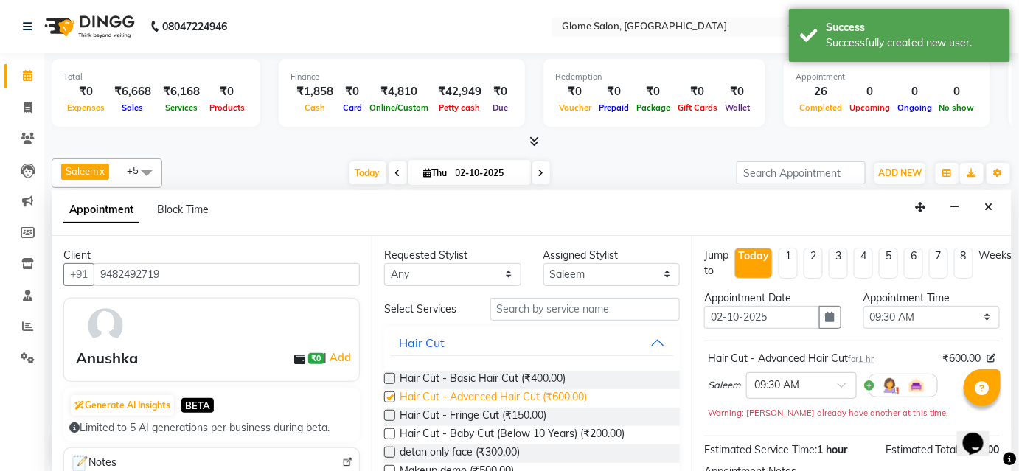
checkbox input "false"
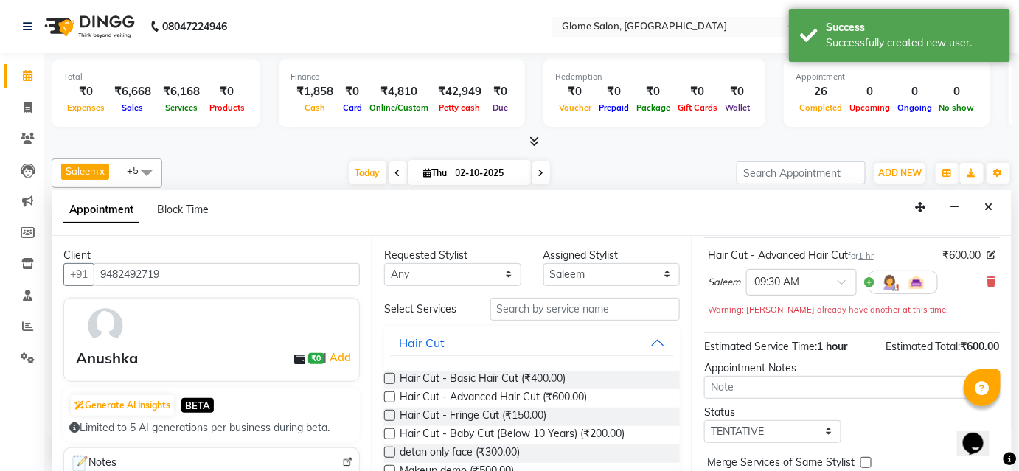
scroll to position [133, 0]
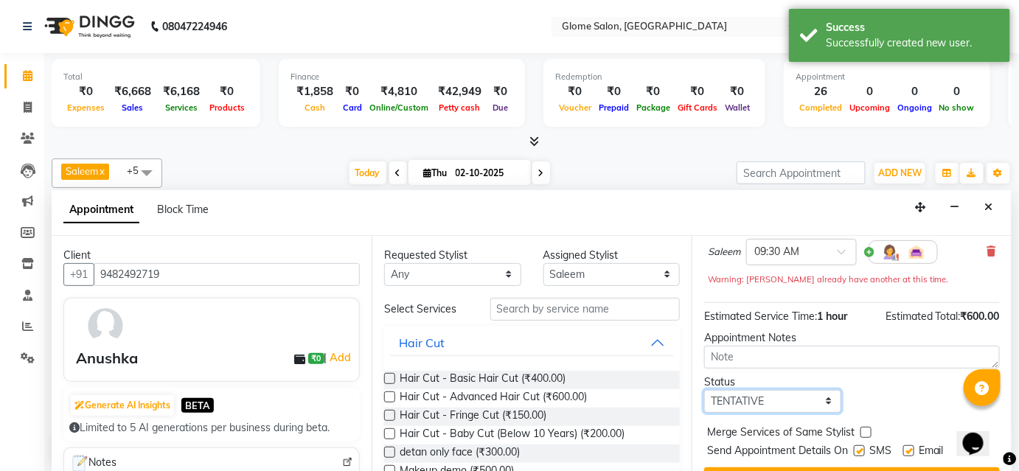
click at [723, 401] on select "Select TENTATIVE CONFIRM CHECK-IN UPCOMING" at bounding box center [772, 401] width 137 height 23
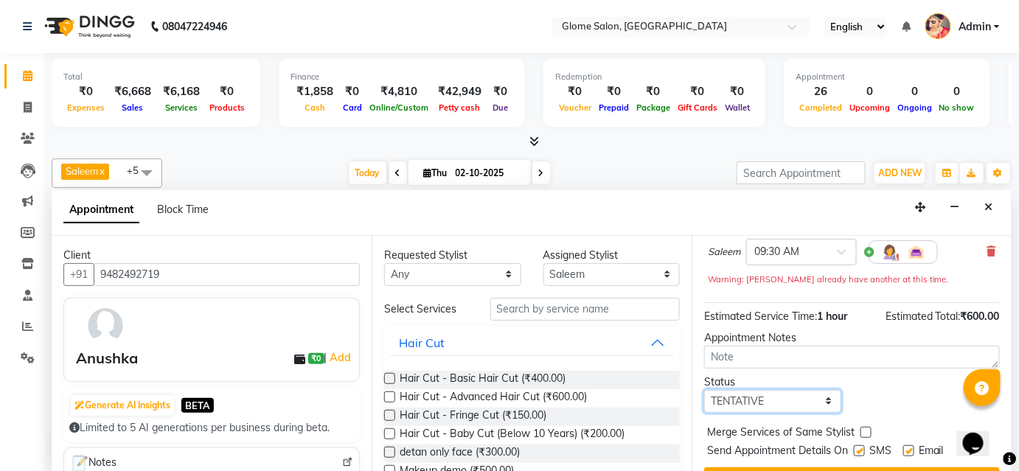
select select "confirm booking"
click at [704, 390] on select "Select TENTATIVE CONFIRM CHECK-IN UPCOMING" at bounding box center [772, 401] width 137 height 23
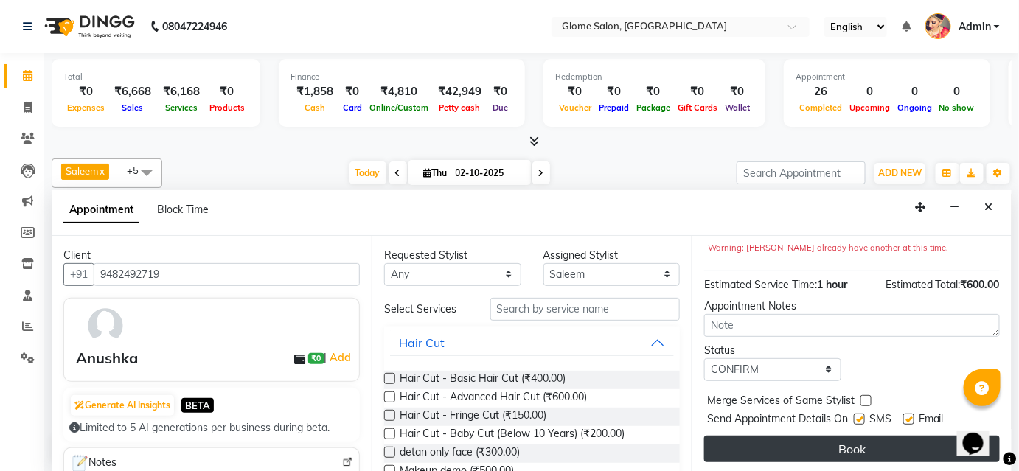
click at [771, 447] on button "Book" at bounding box center [852, 449] width 296 height 27
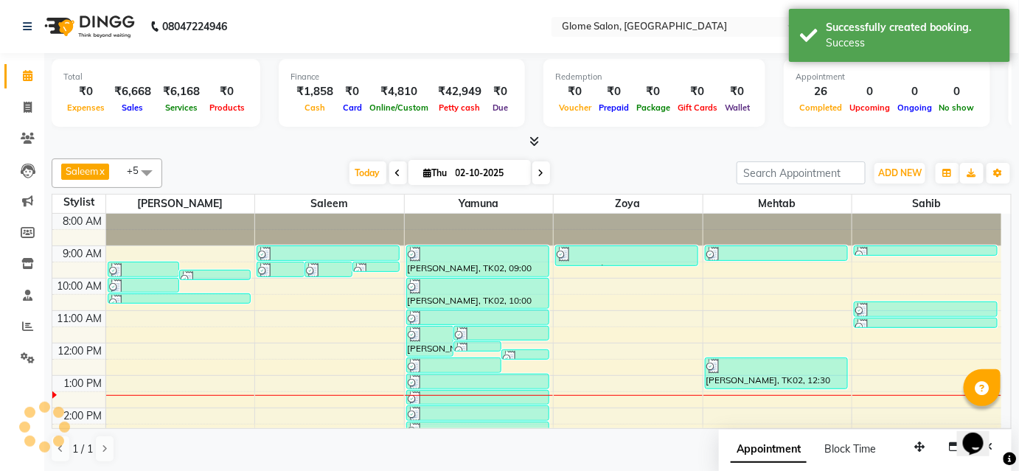
scroll to position [0, 0]
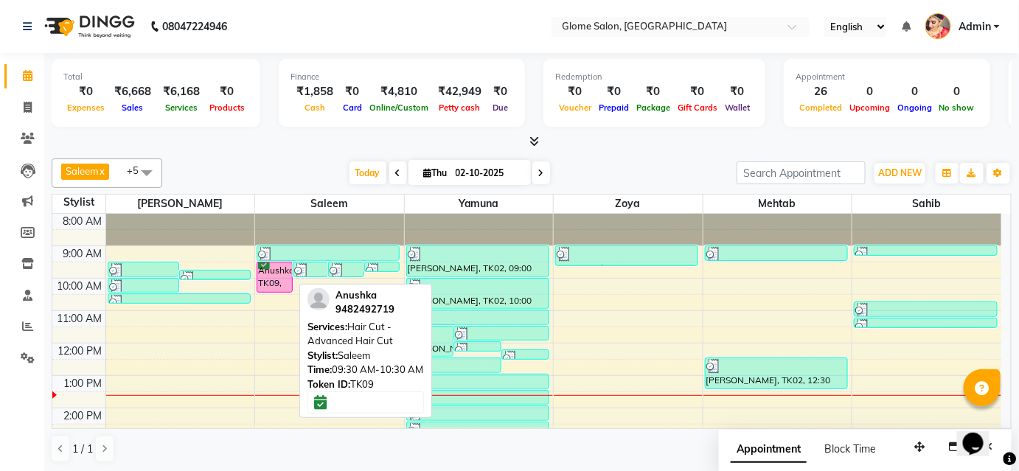
click at [277, 283] on div "Anushka, TK09, 09:30 AM-10:30 AM, Hair Cut - Advanced Hair Cut" at bounding box center [274, 277] width 35 height 29
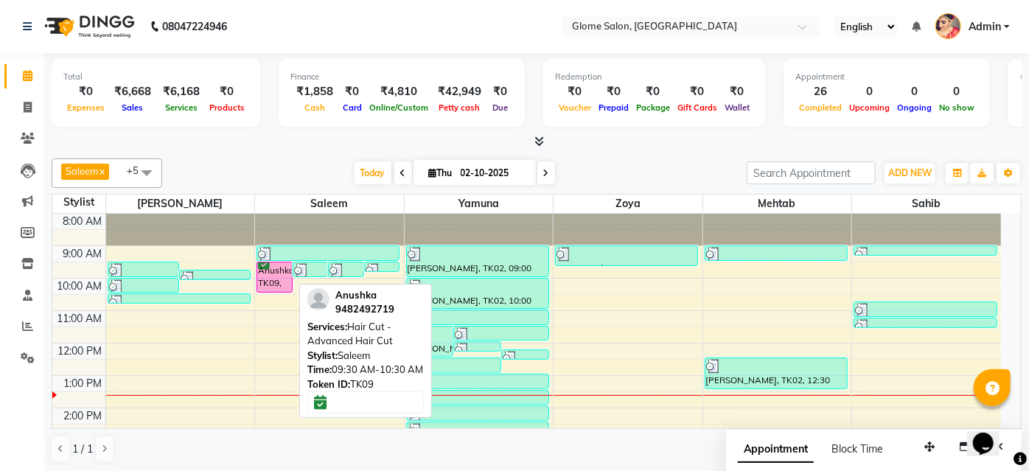
select select "6"
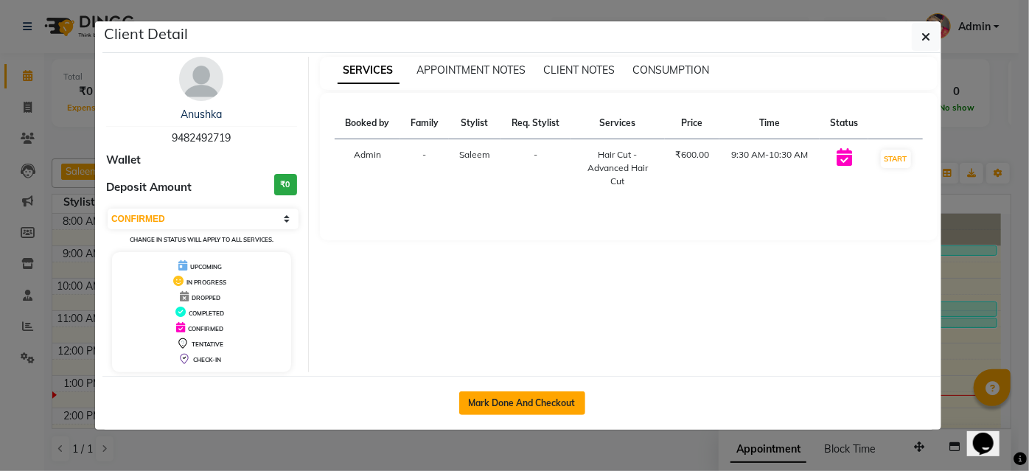
click at [474, 395] on button "Mark Done And Checkout" at bounding box center [522, 404] width 126 height 24
select select "service"
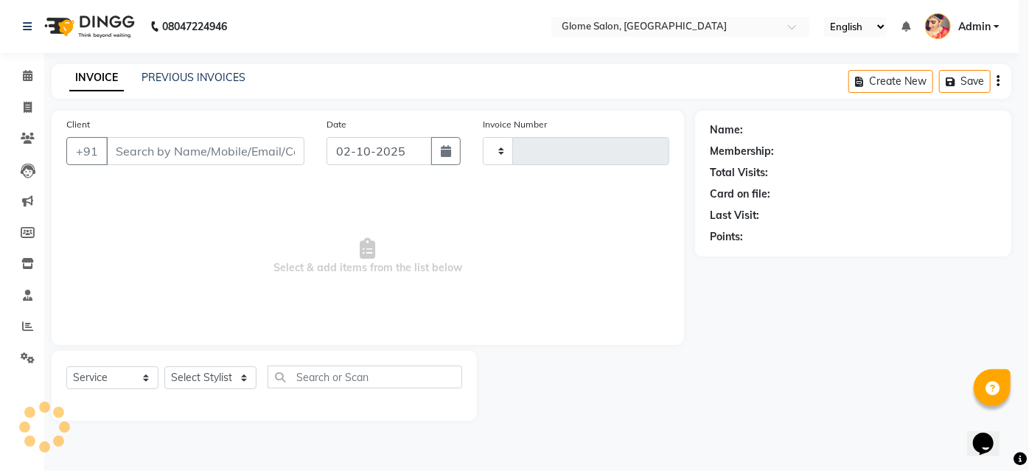
type input "2562"
select select "5199"
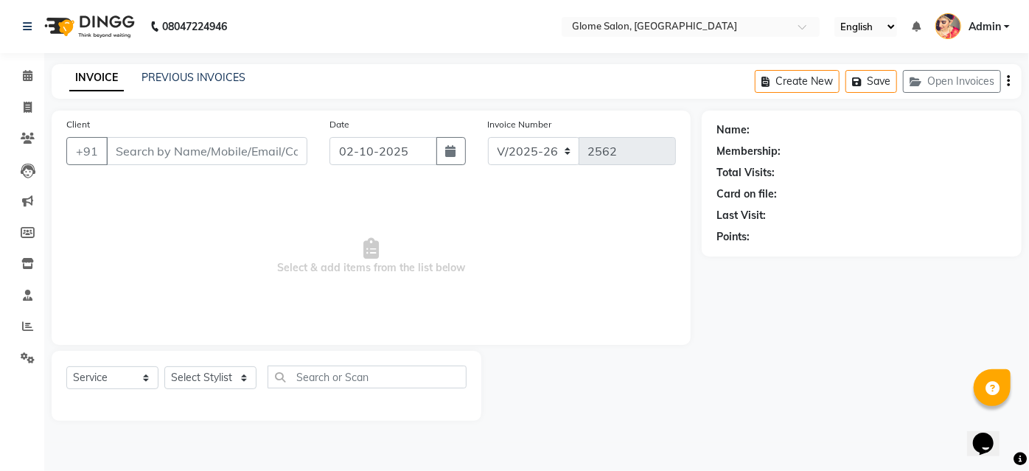
type input "9482492719"
select select "40075"
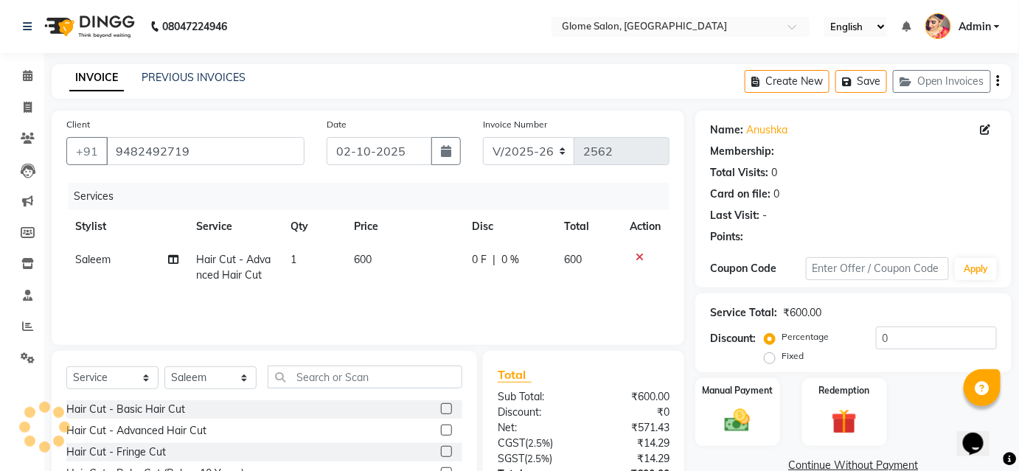
select select "1: Object"
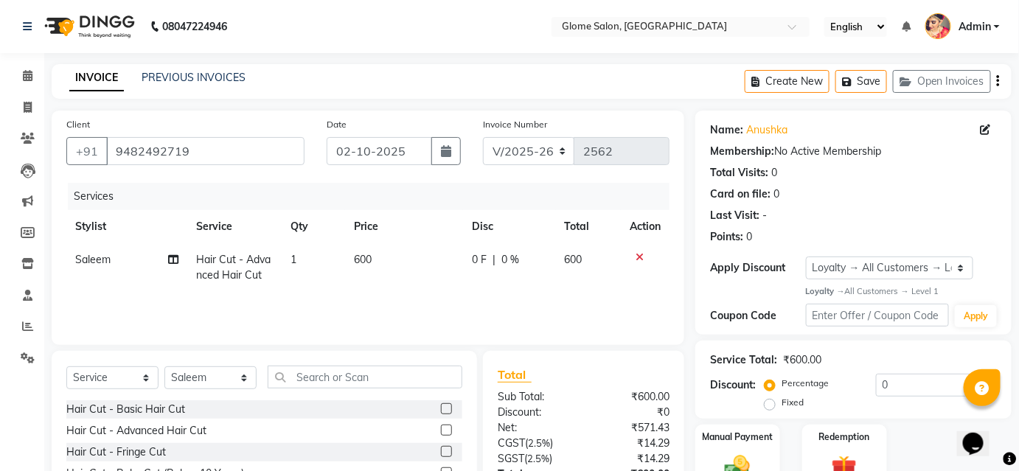
scroll to position [119, 0]
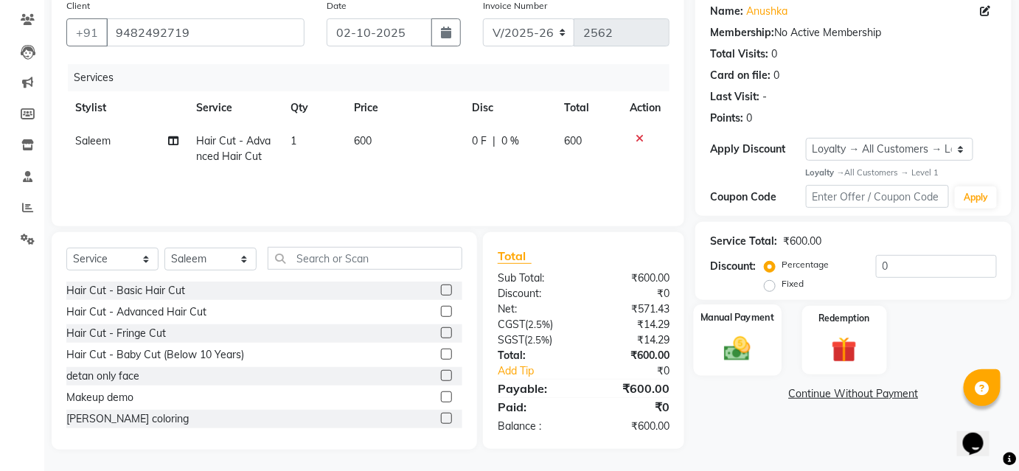
click at [738, 362] on img at bounding box center [737, 349] width 43 height 30
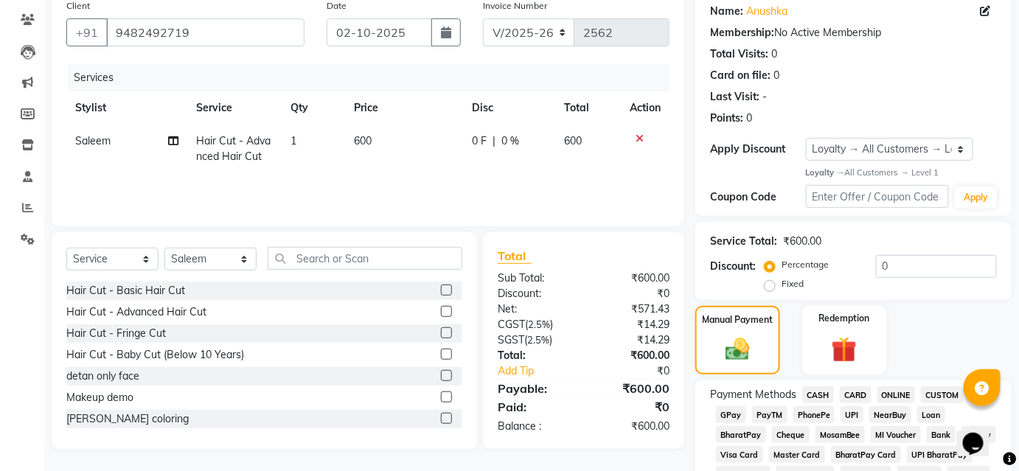
scroll to position [253, 0]
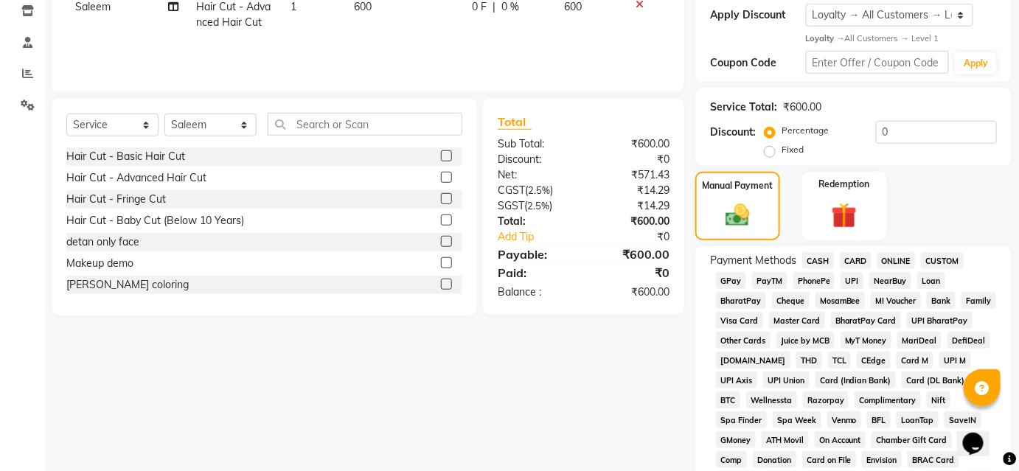
click at [853, 282] on span "UPI" at bounding box center [852, 280] width 23 height 17
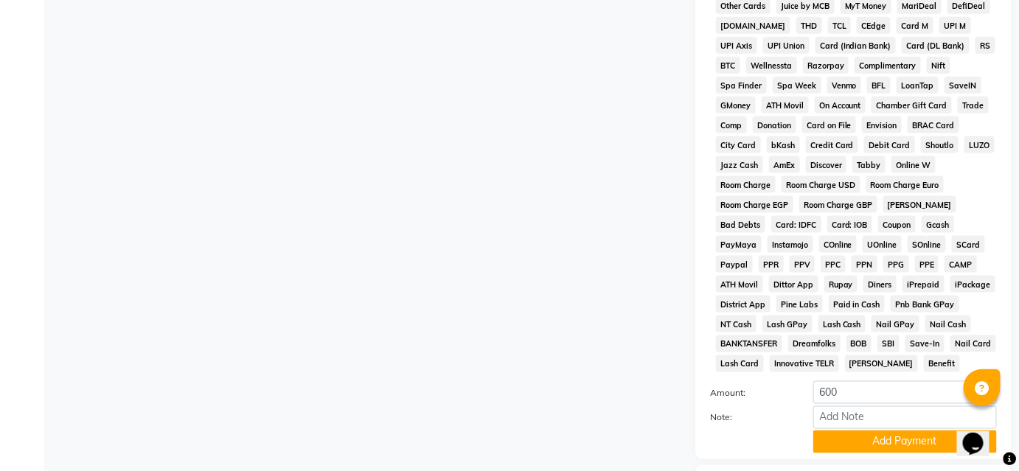
scroll to position [686, 0]
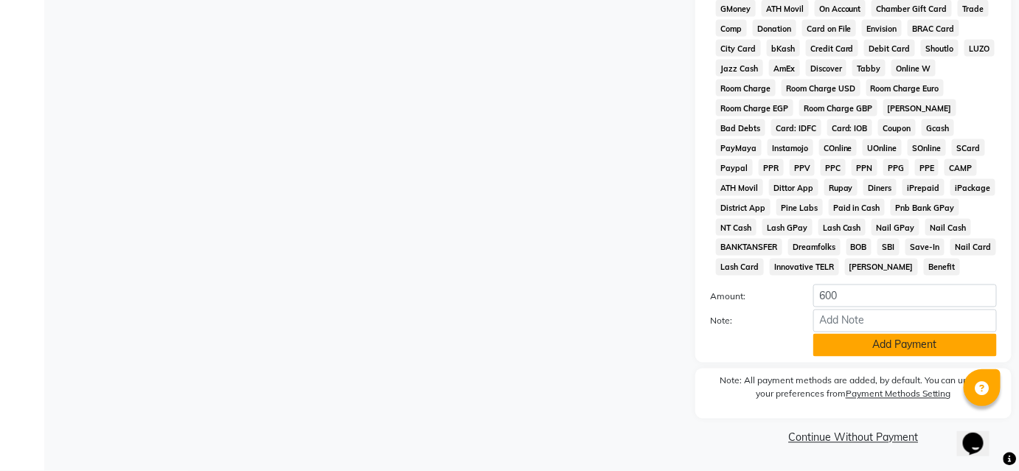
click at [847, 338] on button "Add Payment" at bounding box center [905, 345] width 184 height 23
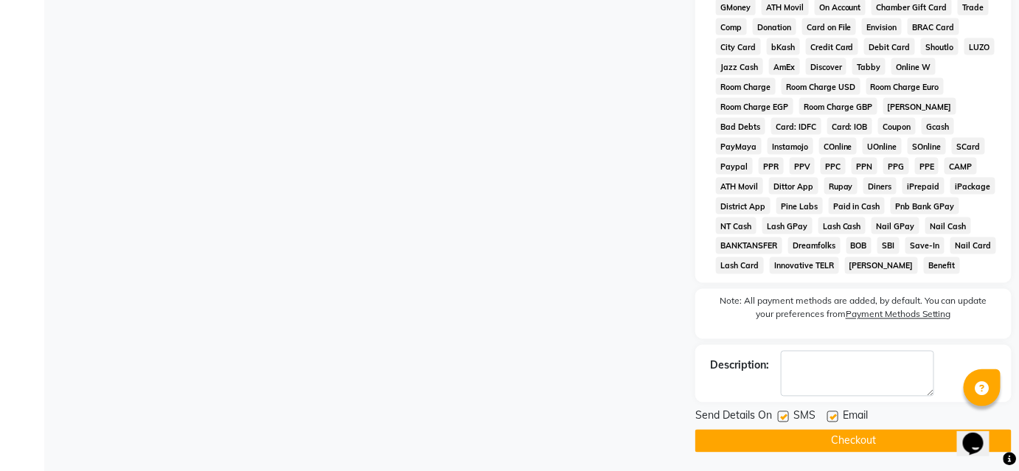
click at [816, 439] on button "Checkout" at bounding box center [853, 441] width 316 height 23
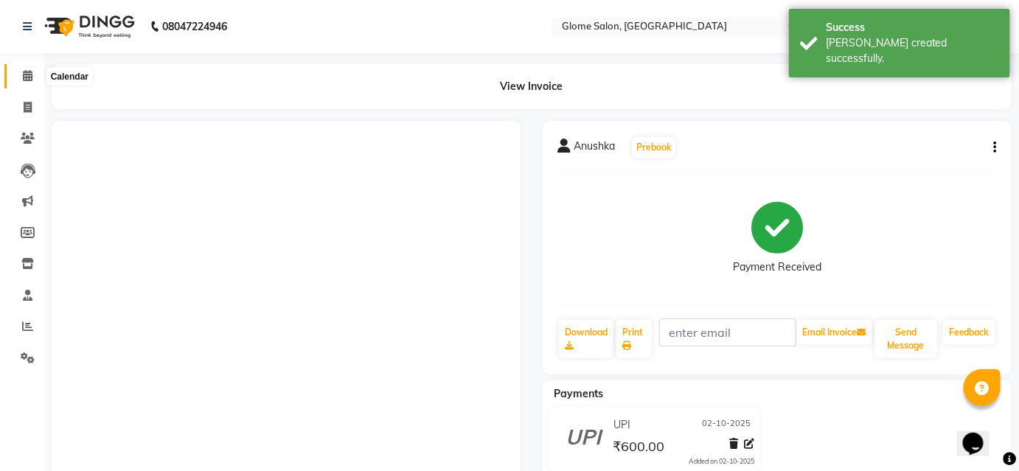
click at [29, 77] on icon at bounding box center [28, 75] width 10 height 11
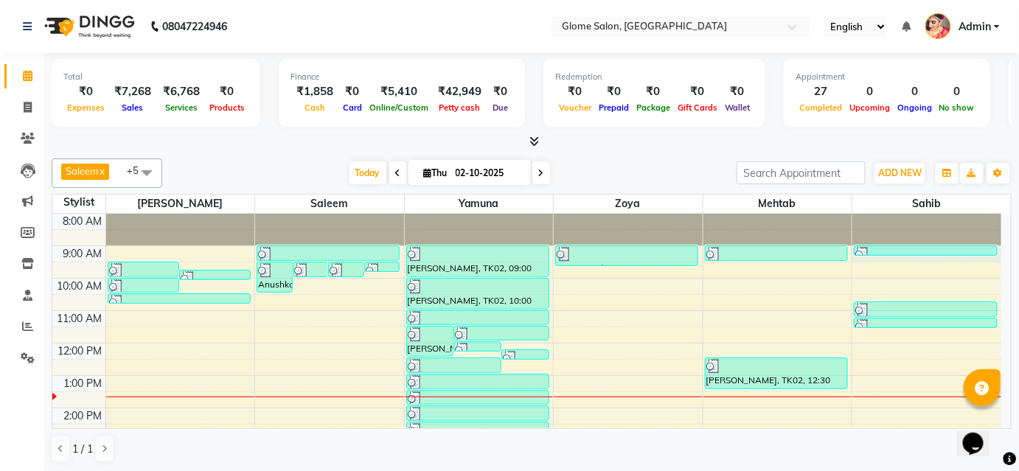
click at [897, 256] on div "8:00 AM 9:00 AM 10:00 AM 11:00 AM 12:00 PM 1:00 PM 2:00 PM 3:00 PM 4:00 PM 5:00…" at bounding box center [526, 424] width 949 height 421
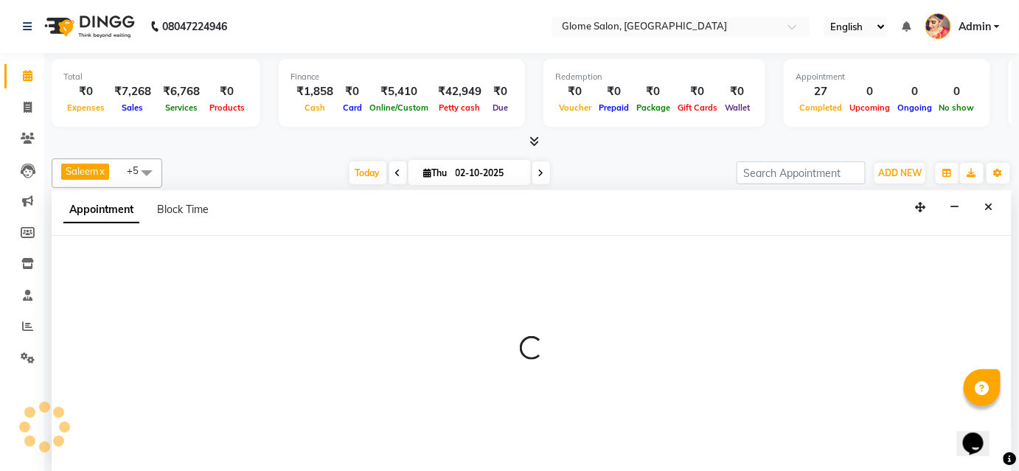
select select "92820"
select select "540"
select select "tentative"
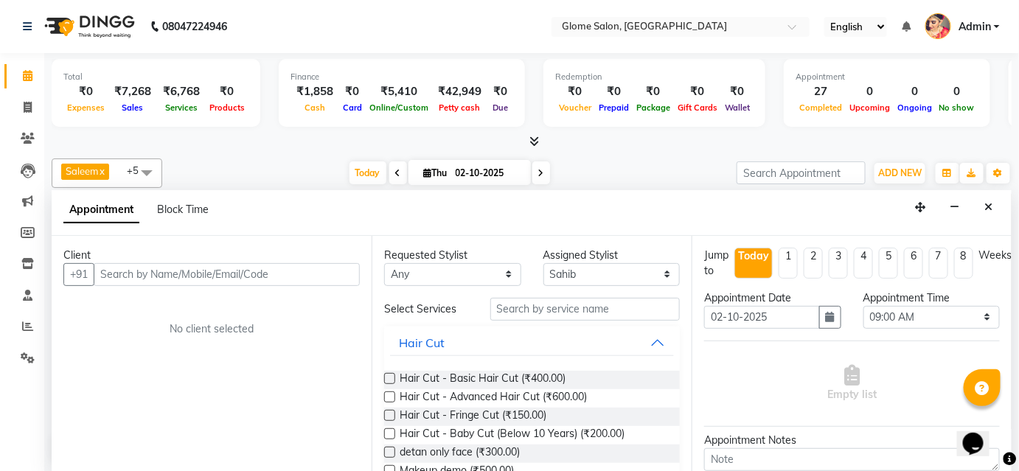
click at [246, 271] on input "text" at bounding box center [227, 274] width 266 height 23
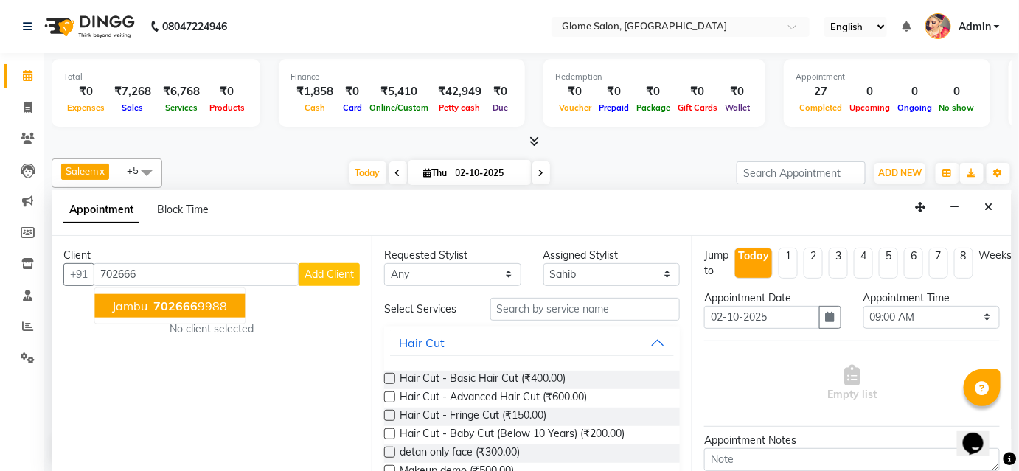
click at [202, 316] on ngb-typeahead-window "Jambu 702666 9988" at bounding box center [170, 306] width 152 height 37
click at [204, 301] on ngb-highlight "702666 9988" at bounding box center [188, 306] width 77 height 15
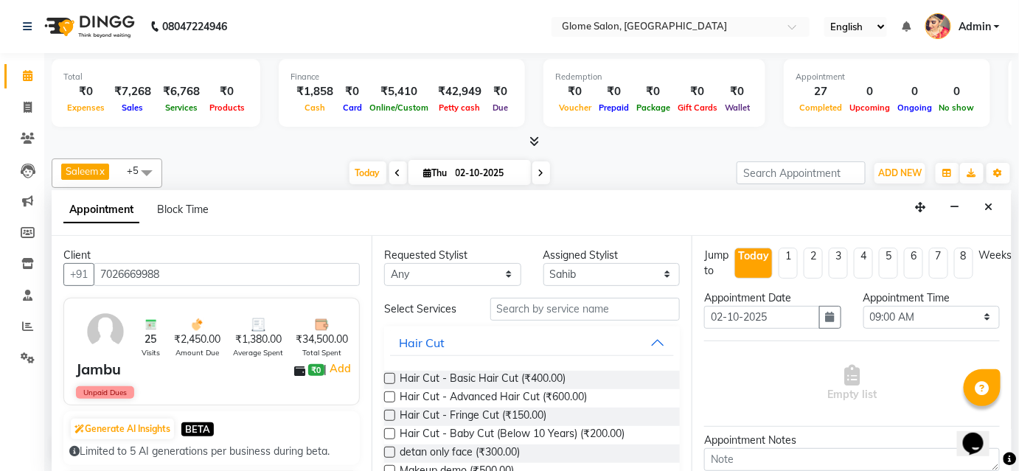
type input "7026669988"
click at [547, 306] on input "text" at bounding box center [585, 309] width 190 height 23
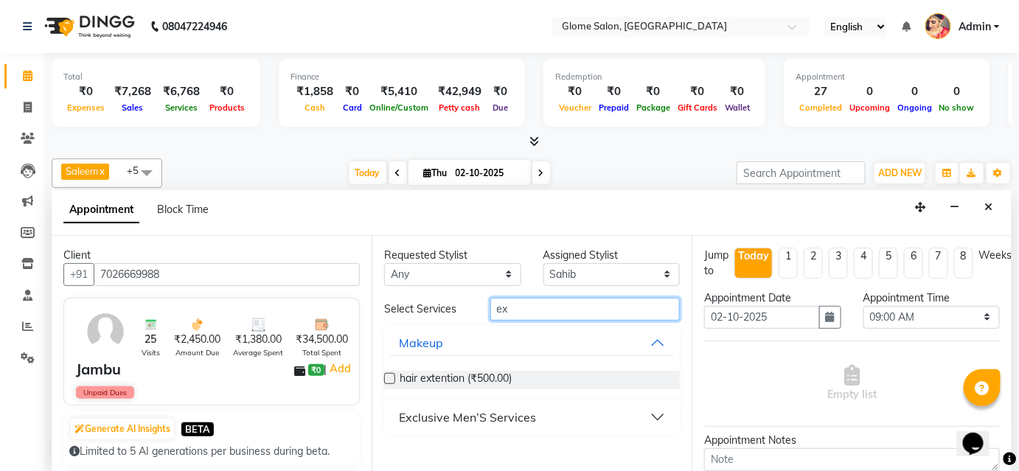
type input "ex"
click at [485, 417] on div "Exclusive Men’S Services" at bounding box center [467, 418] width 137 height 18
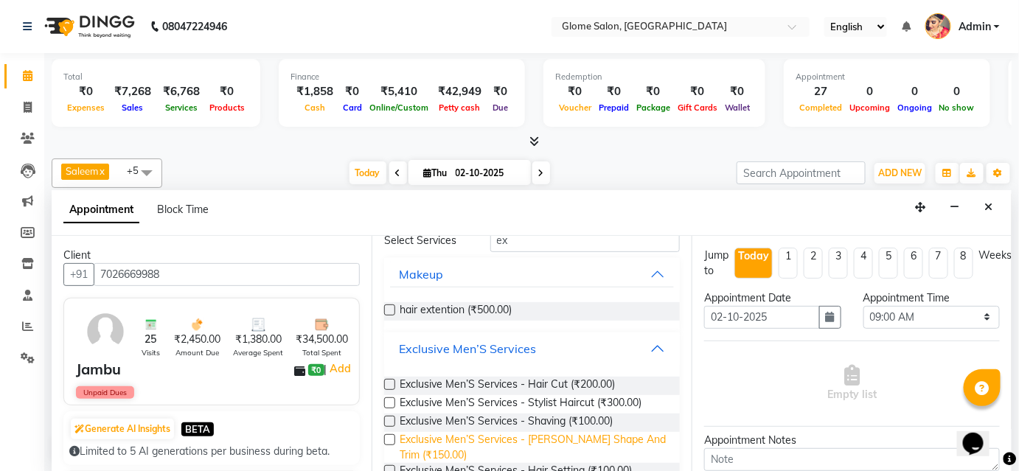
scroll to position [133, 0]
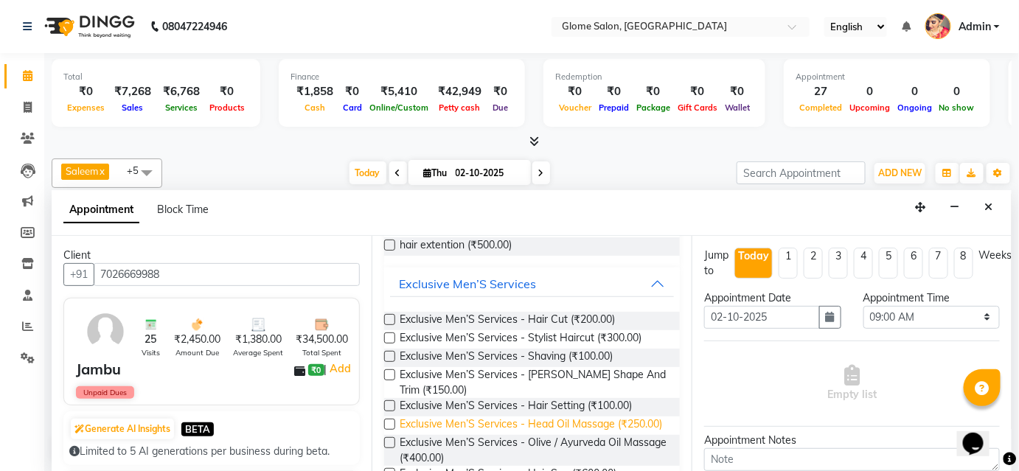
click at [468, 426] on span "Exclusive Men’S Services - Head Oil Massage (₹250.00)" at bounding box center [531, 426] width 263 height 18
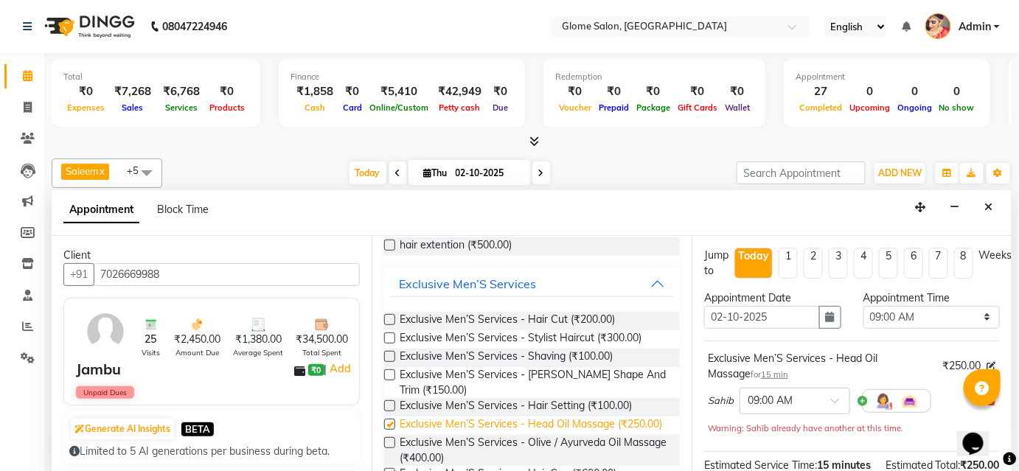
checkbox input "false"
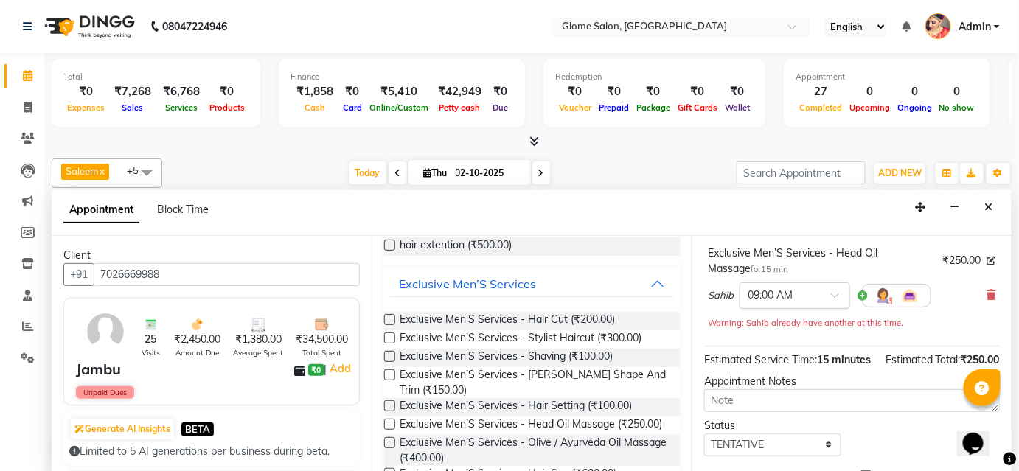
scroll to position [196, 0]
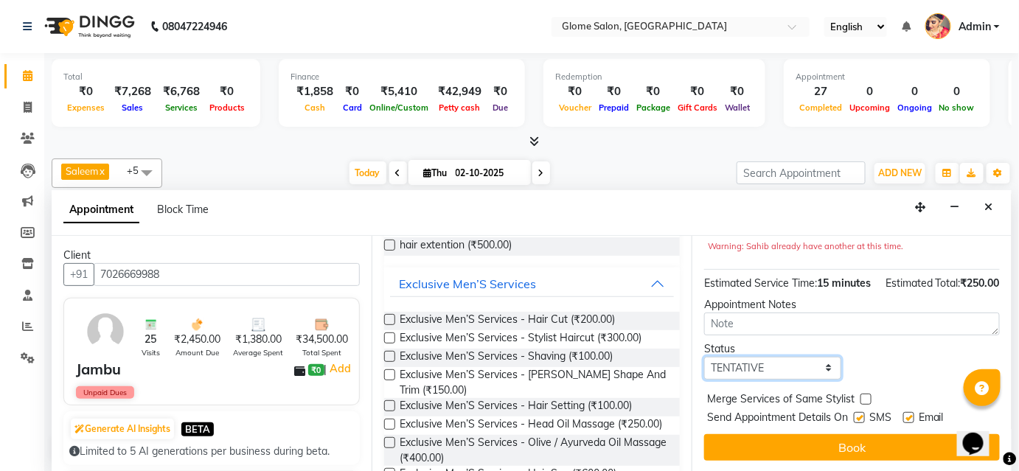
click at [771, 361] on select "Select TENTATIVE CONFIRM CHECK-IN UPCOMING" at bounding box center [772, 368] width 137 height 23
select select "confirm booking"
click at [704, 357] on select "Select TENTATIVE CONFIRM CHECK-IN UPCOMING" at bounding box center [772, 368] width 137 height 23
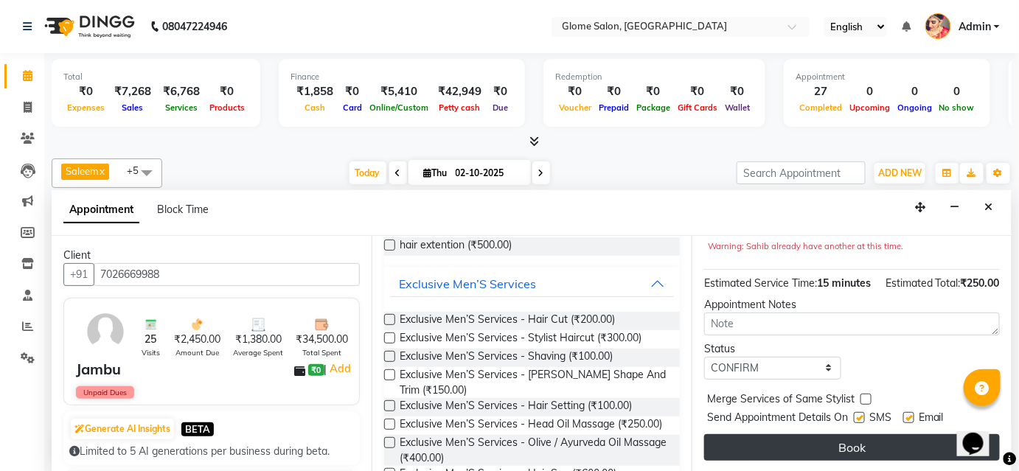
click at [794, 448] on button "Book" at bounding box center [852, 447] width 296 height 27
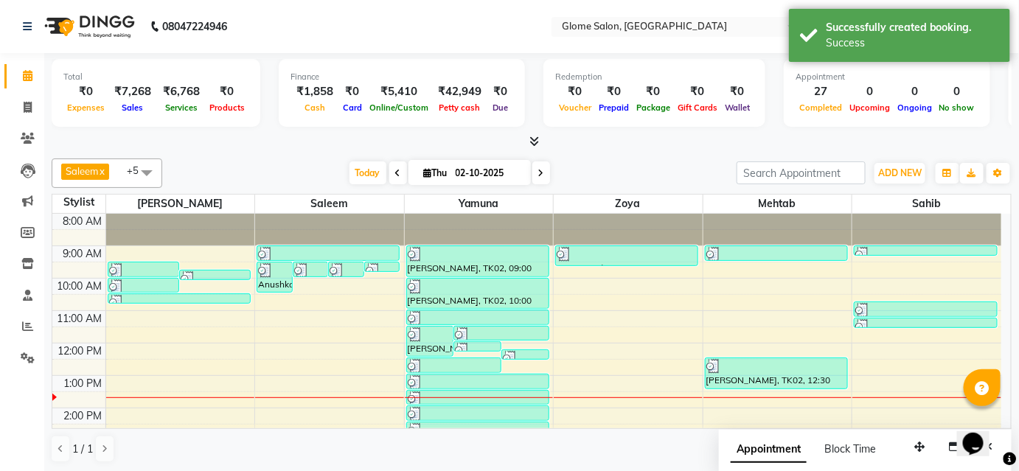
scroll to position [0, 0]
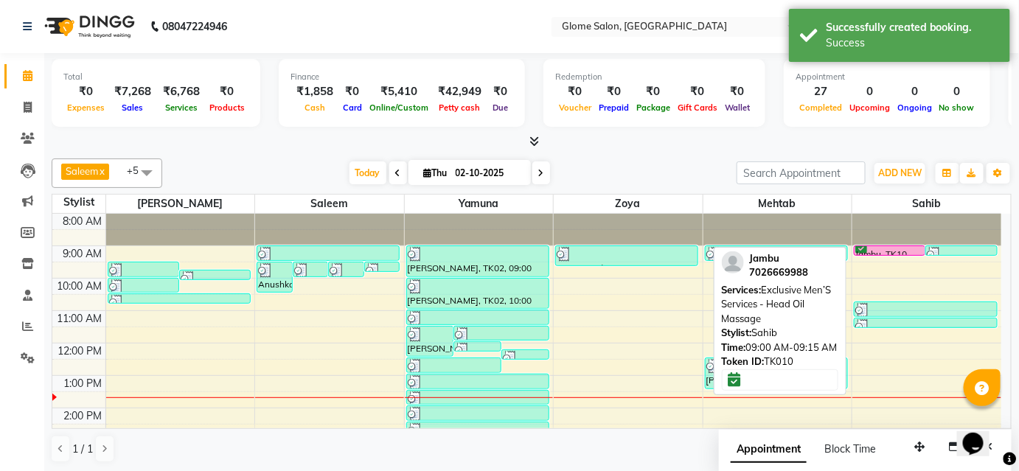
click at [904, 252] on div at bounding box center [890, 255] width 70 height 6
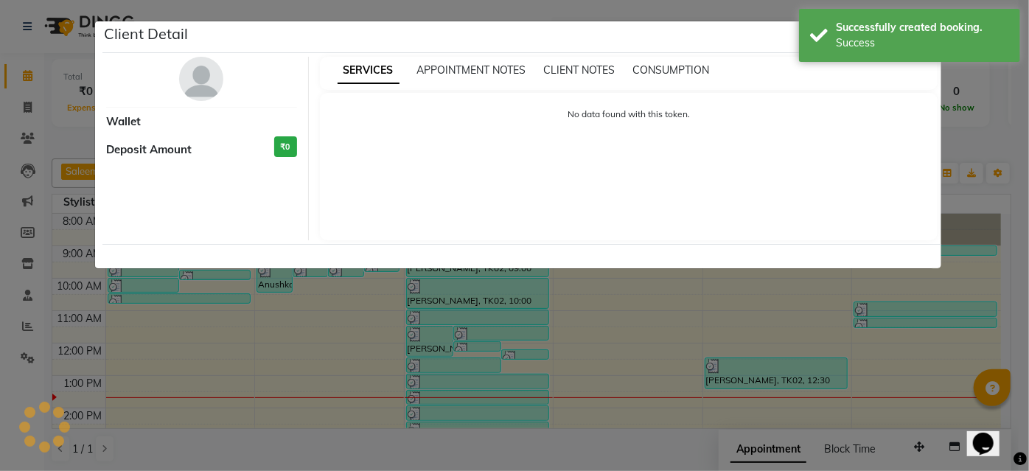
select select "6"
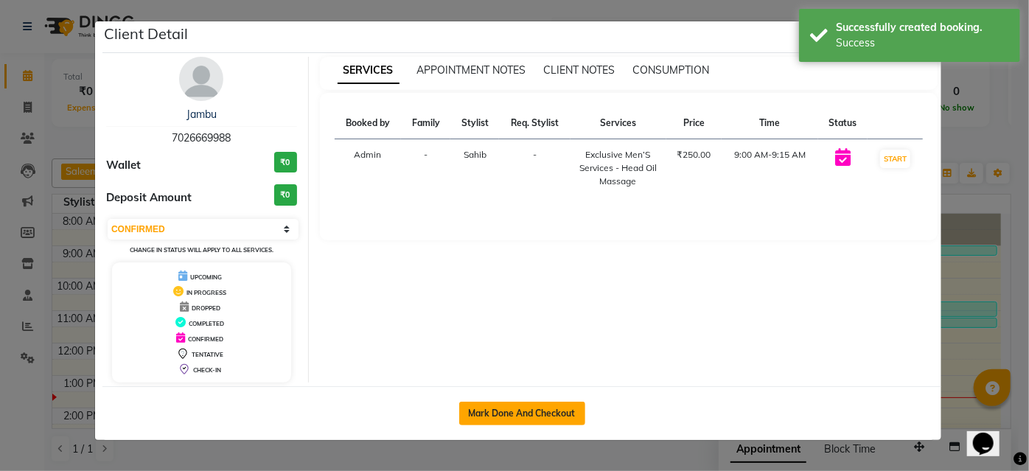
click at [533, 409] on button "Mark Done And Checkout" at bounding box center [522, 414] width 126 height 24
select select "service"
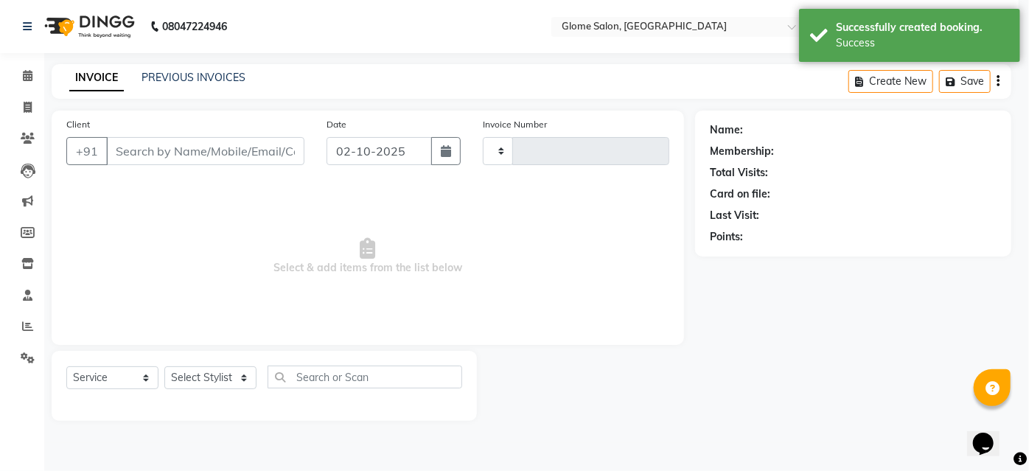
type input "2563"
select select "5199"
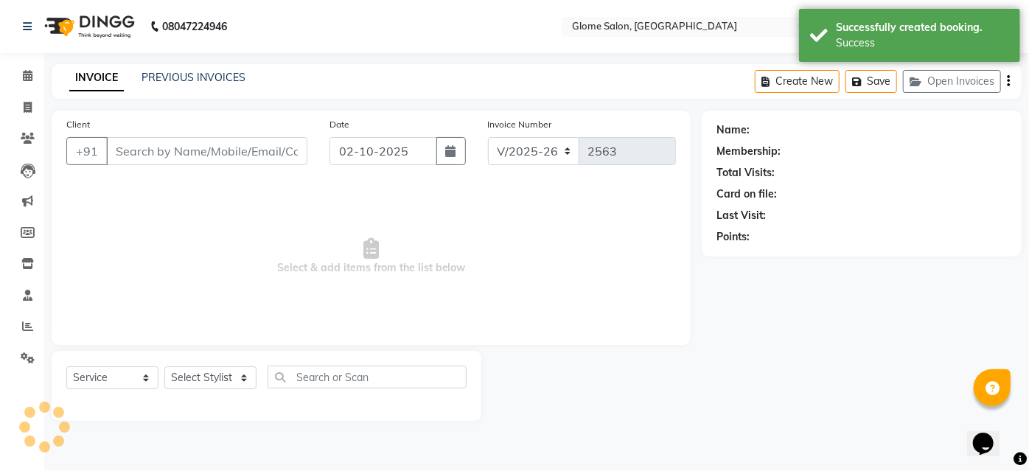
type input "7026669988"
select select "92820"
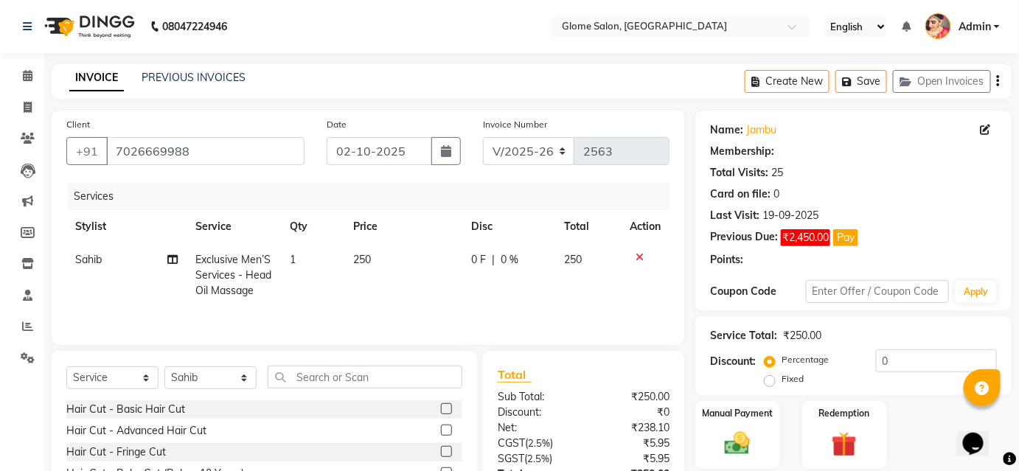
select select "1: Object"
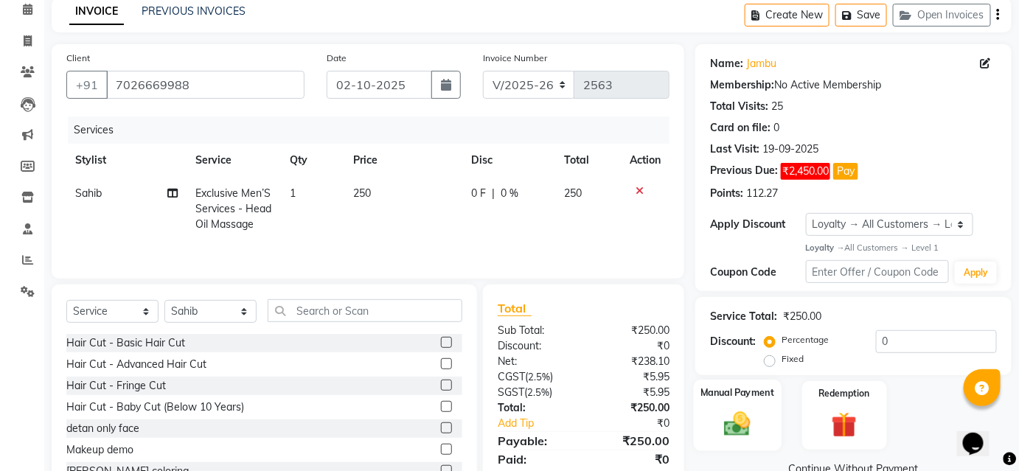
scroll to position [119, 0]
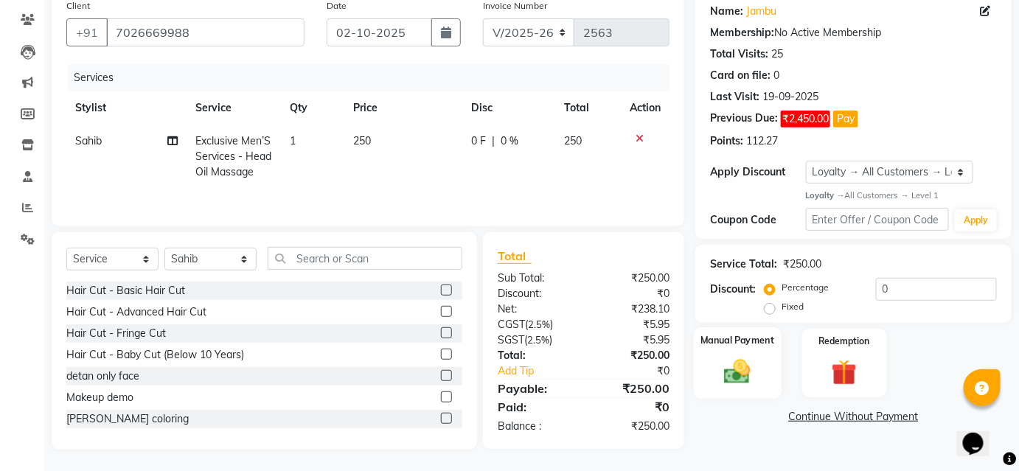
click at [732, 368] on img at bounding box center [737, 372] width 43 height 30
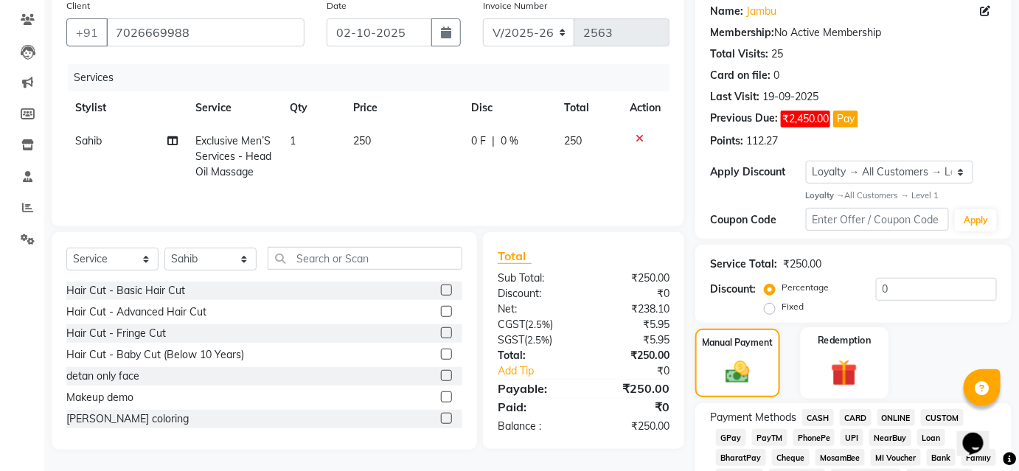
scroll to position [320, 0]
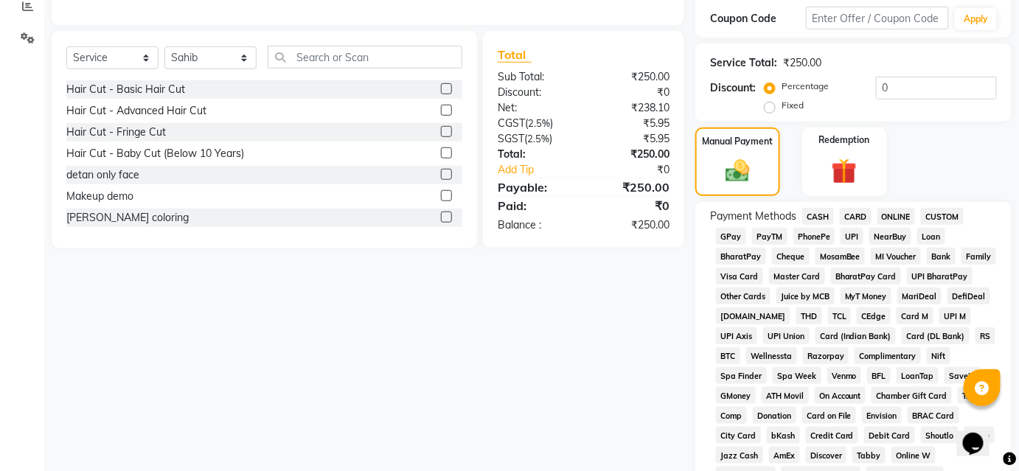
click at [806, 215] on span "CASH" at bounding box center [818, 216] width 32 height 17
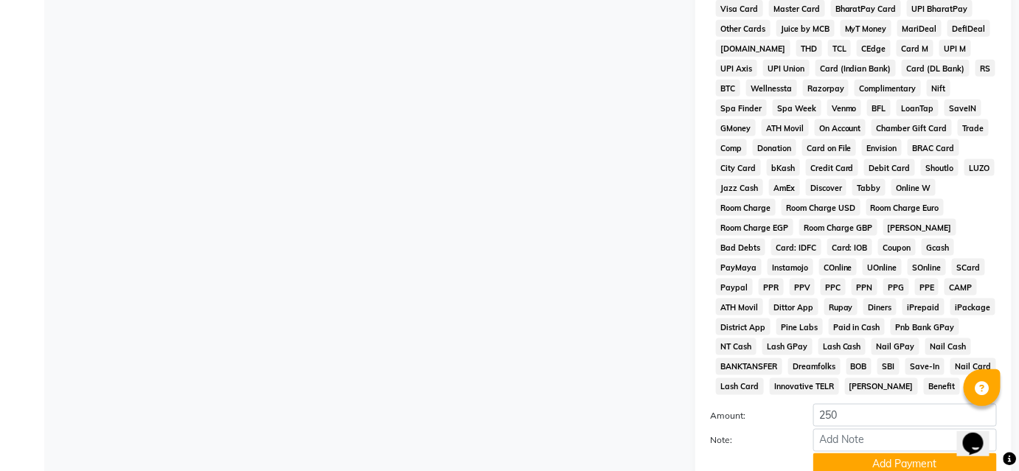
scroll to position [709, 0]
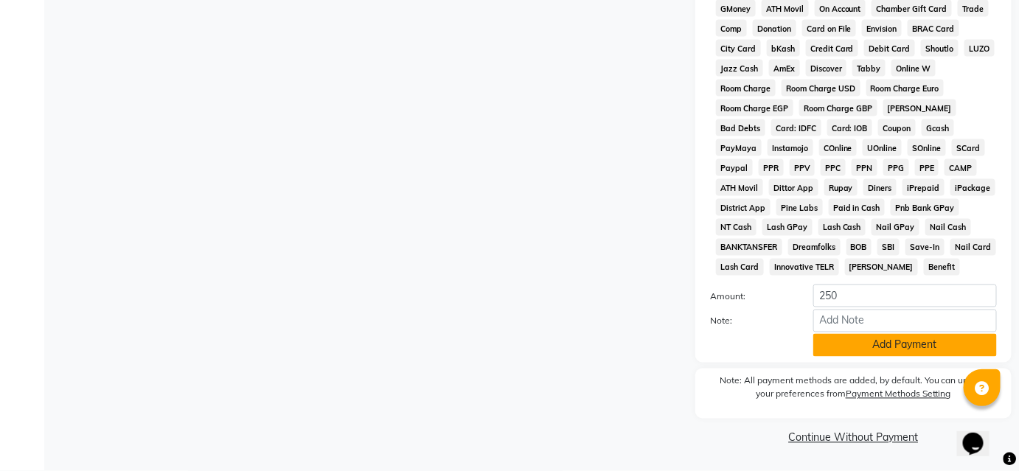
click at [895, 344] on button "Add Payment" at bounding box center [905, 345] width 184 height 23
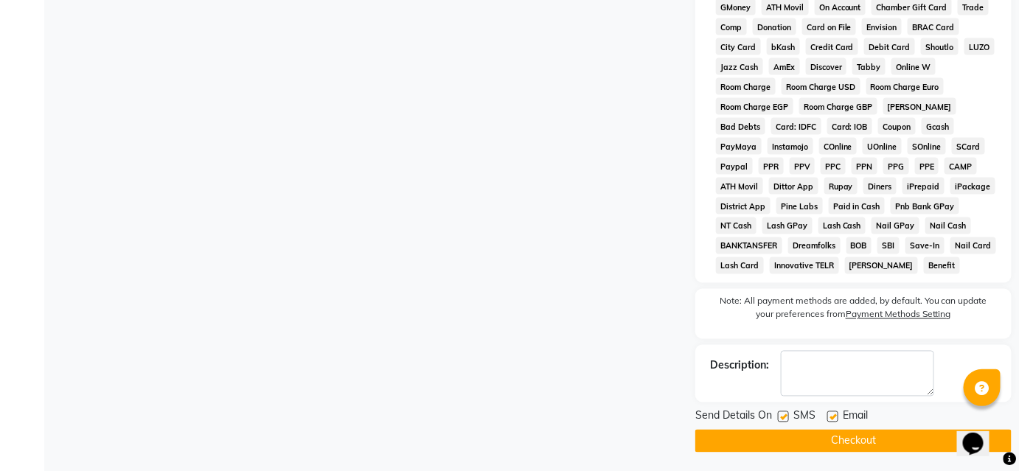
click at [763, 449] on button "Checkout" at bounding box center [853, 441] width 316 height 23
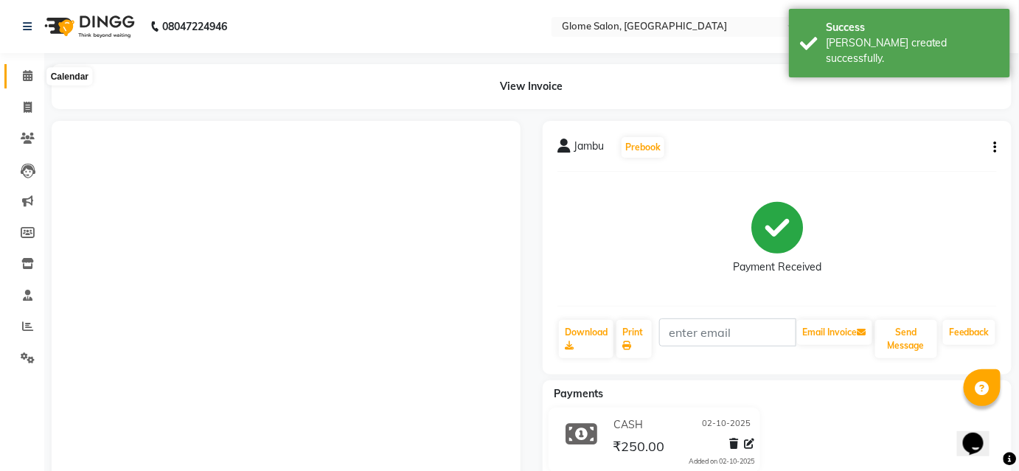
click at [27, 78] on icon at bounding box center [28, 75] width 10 height 11
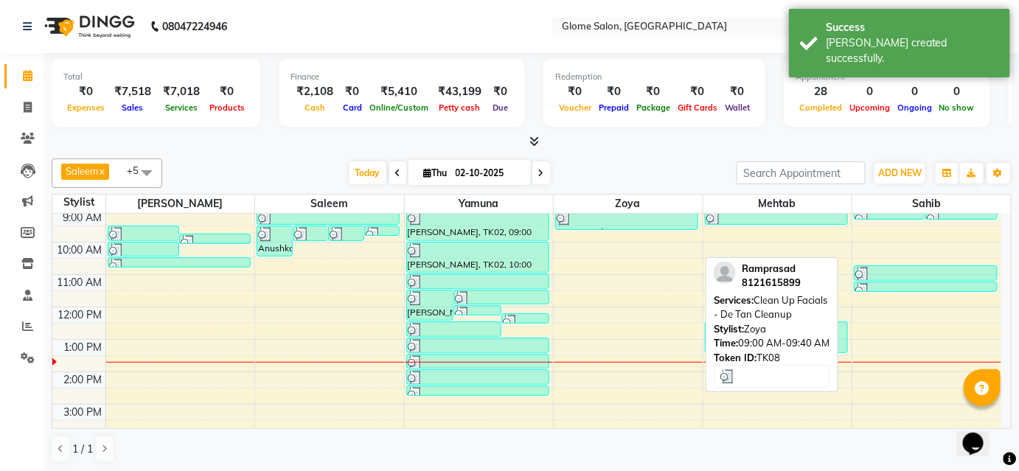
scroll to position [66, 0]
